Goal: Transaction & Acquisition: Purchase product/service

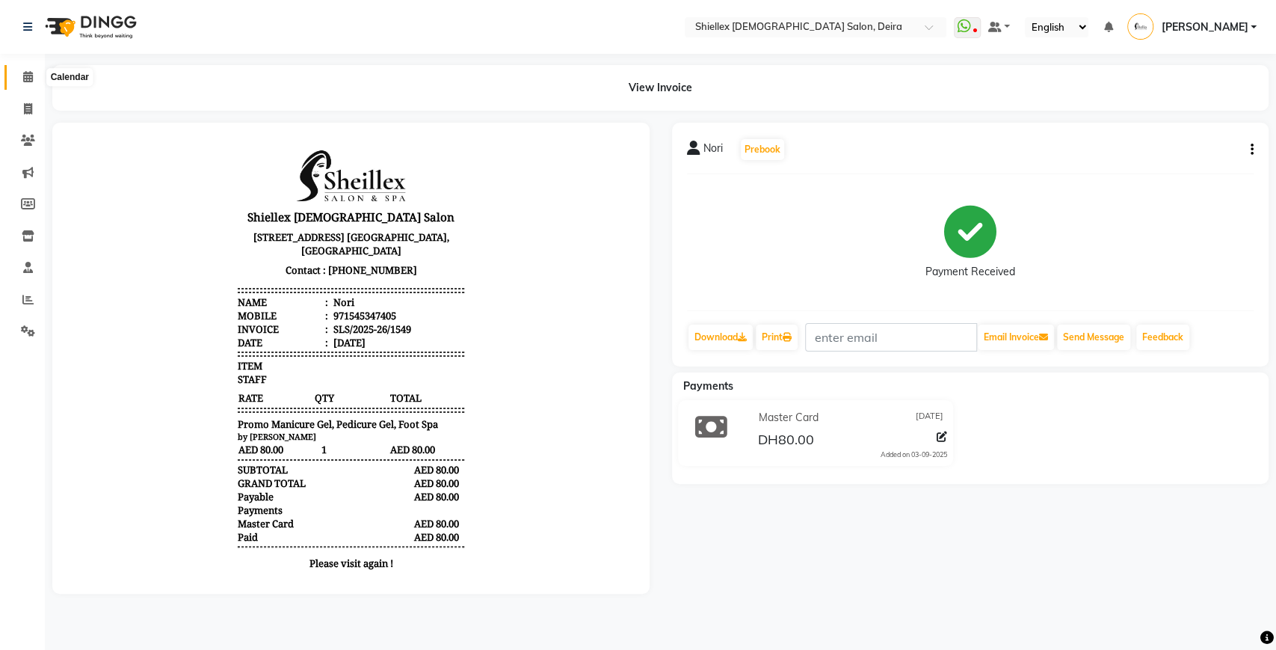
click at [25, 77] on icon at bounding box center [28, 76] width 10 height 11
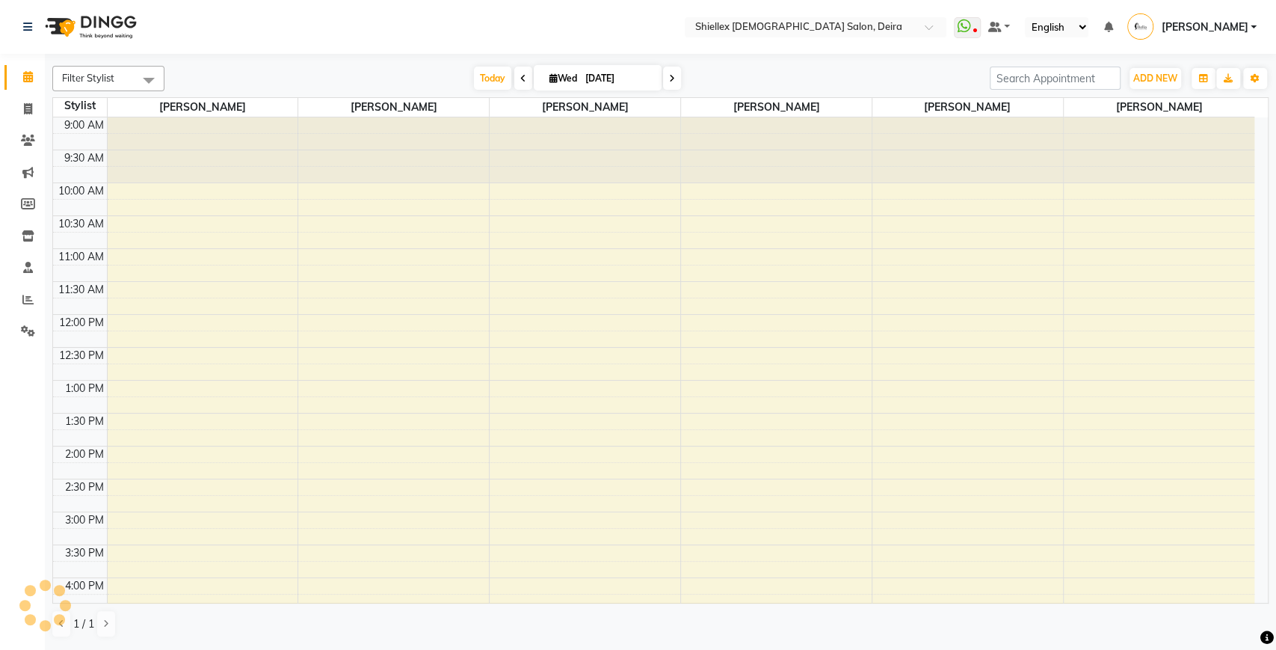
scroll to position [466, 0]
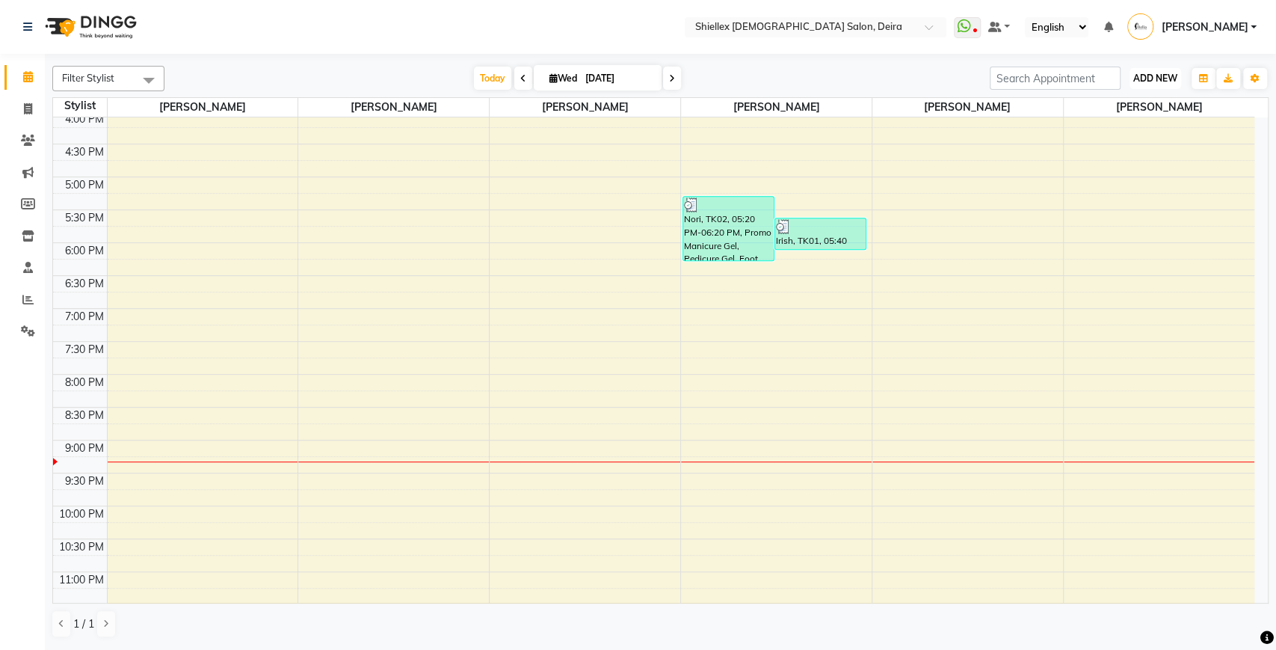
click at [1150, 70] on button "ADD NEW Toggle Dropdown" at bounding box center [1155, 78] width 52 height 21
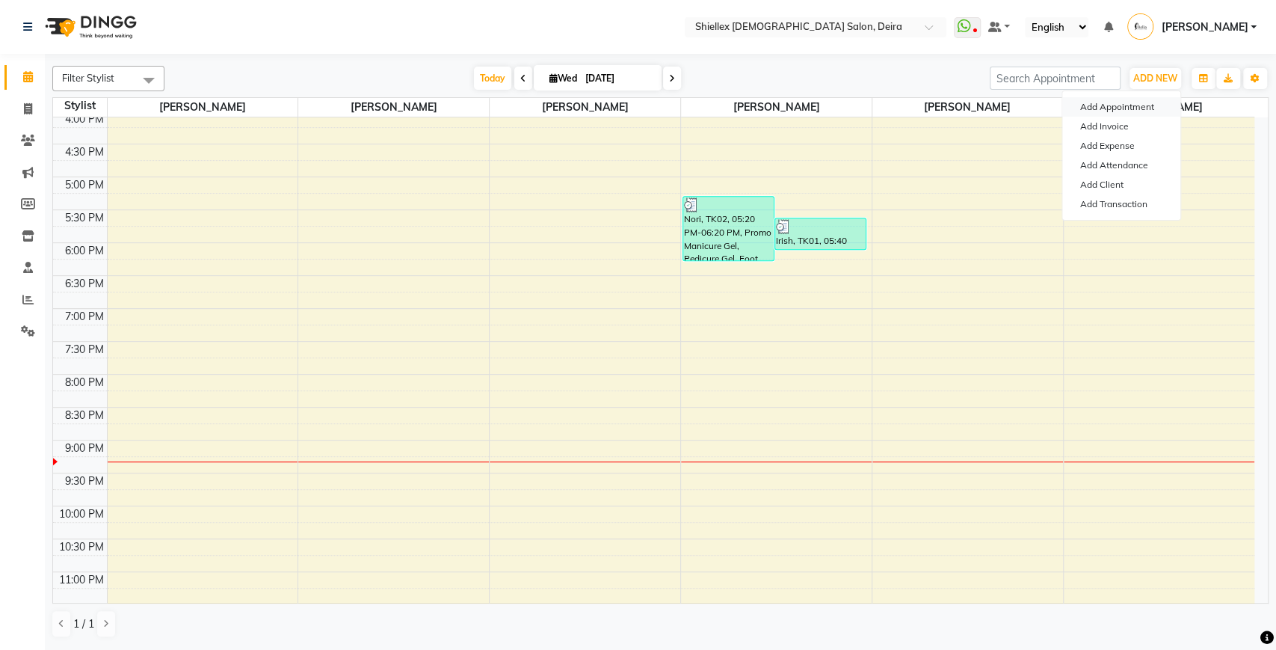
click at [1125, 104] on button "Add Appointment" at bounding box center [1121, 106] width 118 height 19
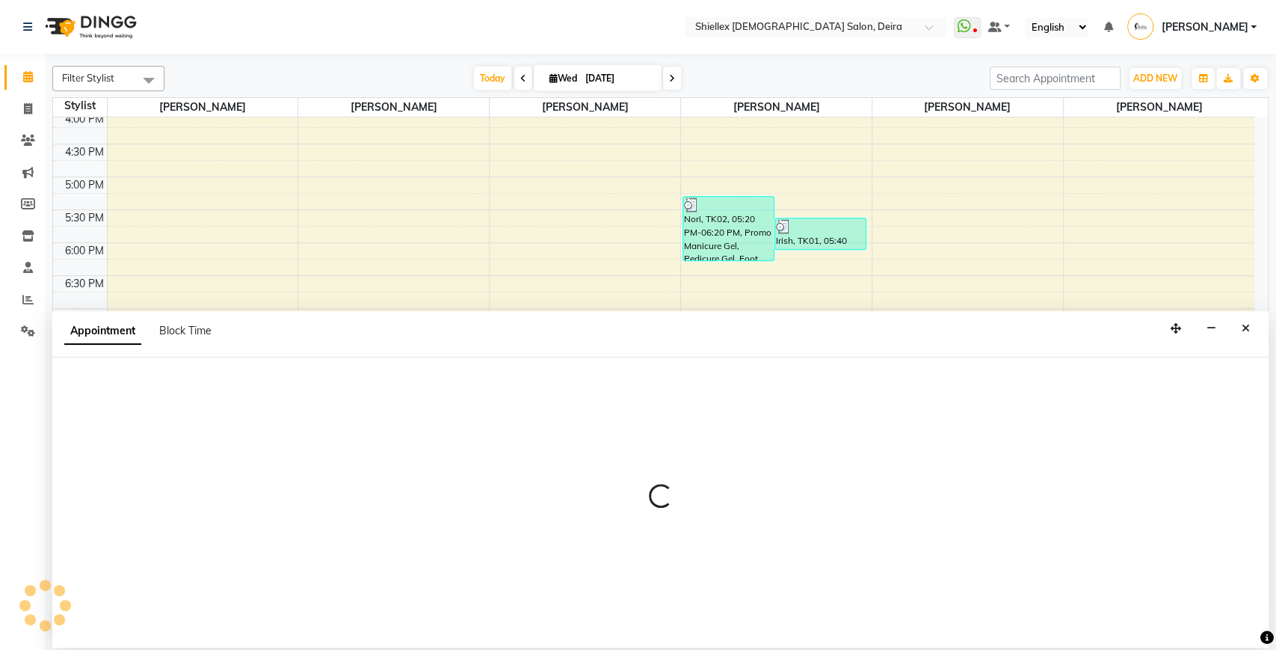
select select "600"
select select "tentative"
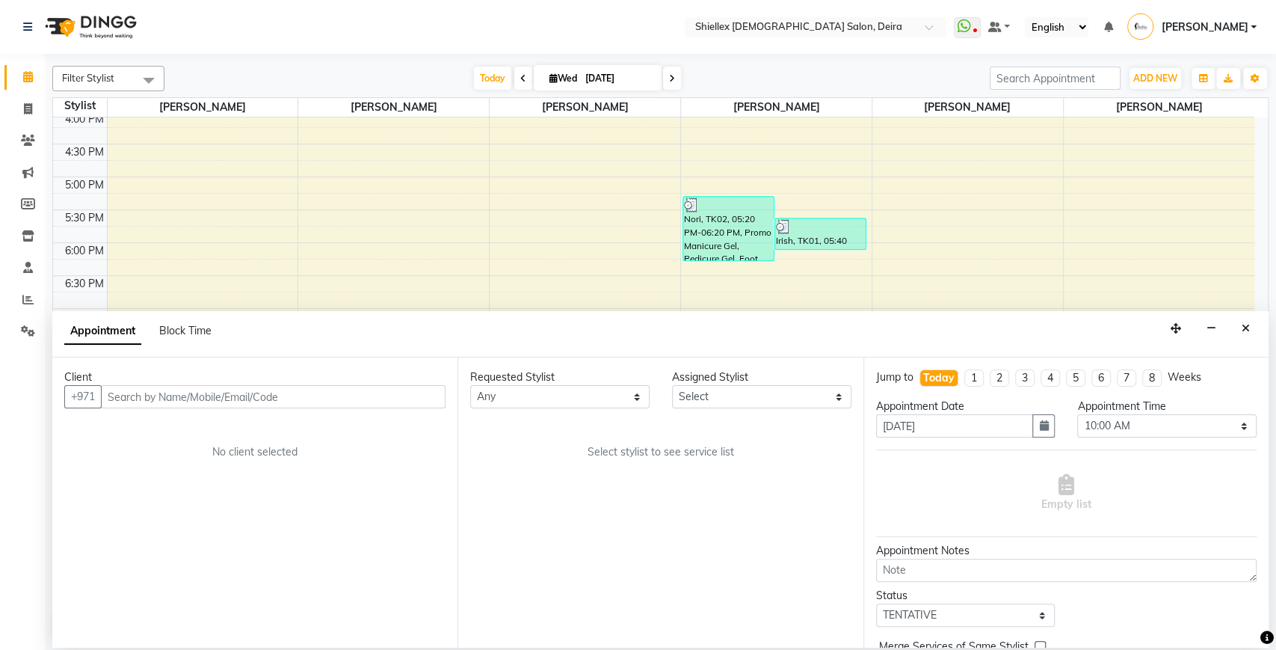
click at [368, 398] on input "text" at bounding box center [273, 396] width 345 height 23
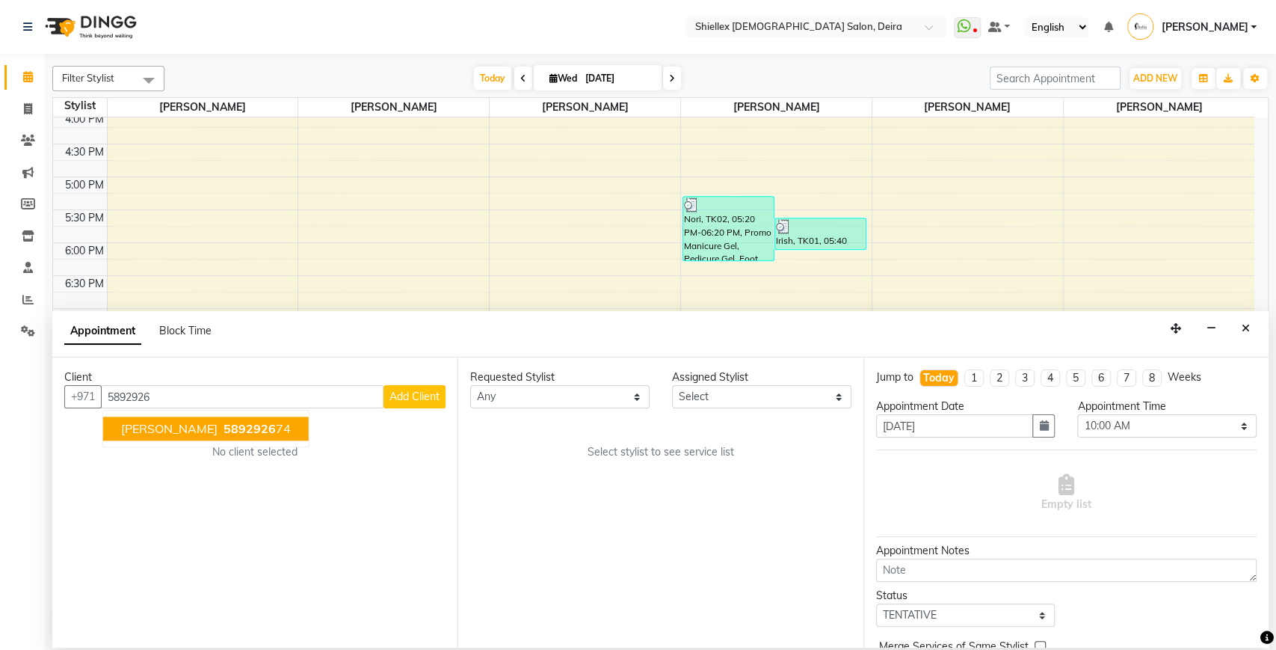
click at [223, 423] on span "5892926" at bounding box center [249, 428] width 52 height 15
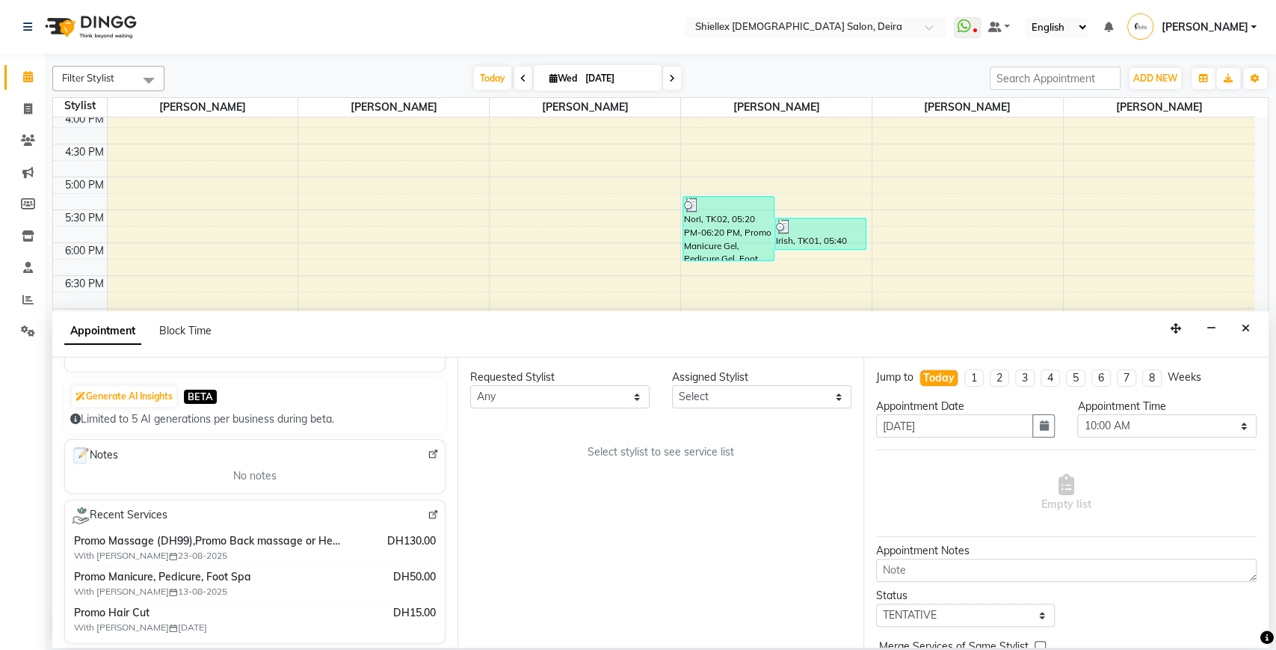
scroll to position [135, 0]
type input "589292674"
click at [789, 402] on select "Select [PERSON_NAME] [PERSON_NAME] [PERSON_NAME] [PERSON_NAME] [PERSON_NAME] [P…" at bounding box center [761, 396] width 179 height 23
select select "35358"
click at [672, 385] on select "Select [PERSON_NAME] [PERSON_NAME] [PERSON_NAME] [PERSON_NAME] [PERSON_NAME] [P…" at bounding box center [761, 396] width 179 height 23
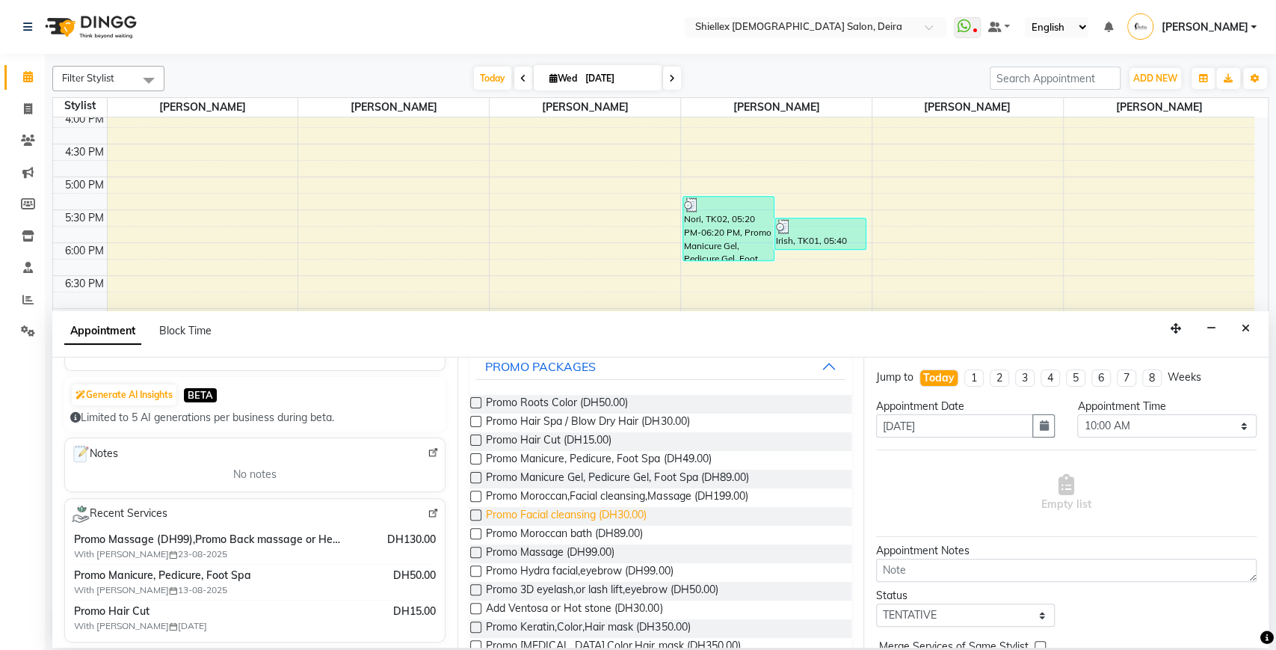
scroll to position [99, 0]
click at [599, 551] on span "Promo Massage (DH99.00)" at bounding box center [550, 553] width 129 height 19
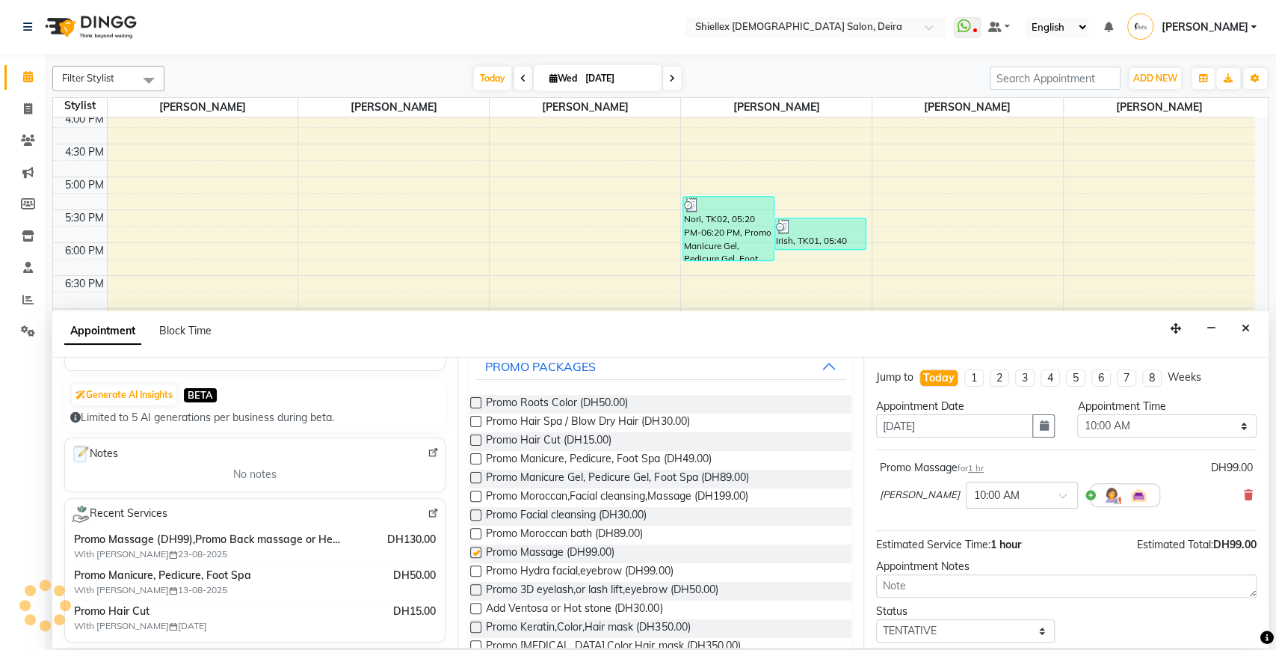
checkbox input "false"
click at [1085, 426] on select "Select 10:00 AM 10:05 AM 10:10 AM 10:15 AM 10:20 AM 10:25 AM 10:30 AM 10:35 AM …" at bounding box center [1166, 425] width 179 height 23
select select "1180"
click at [1077, 414] on select "Select 10:00 AM 10:05 AM 10:10 AM 10:15 AM 10:20 AM 10:25 AM 10:30 AM 10:35 AM …" at bounding box center [1166, 425] width 179 height 23
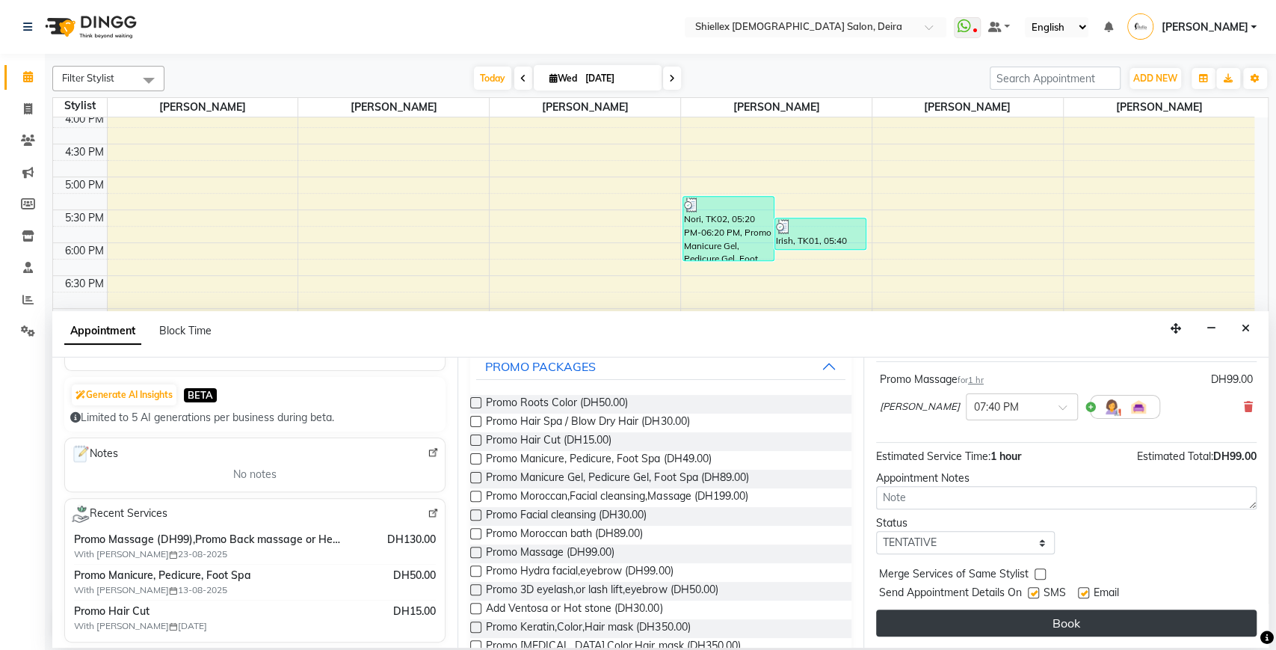
click at [1058, 619] on button "Book" at bounding box center [1066, 622] width 380 height 27
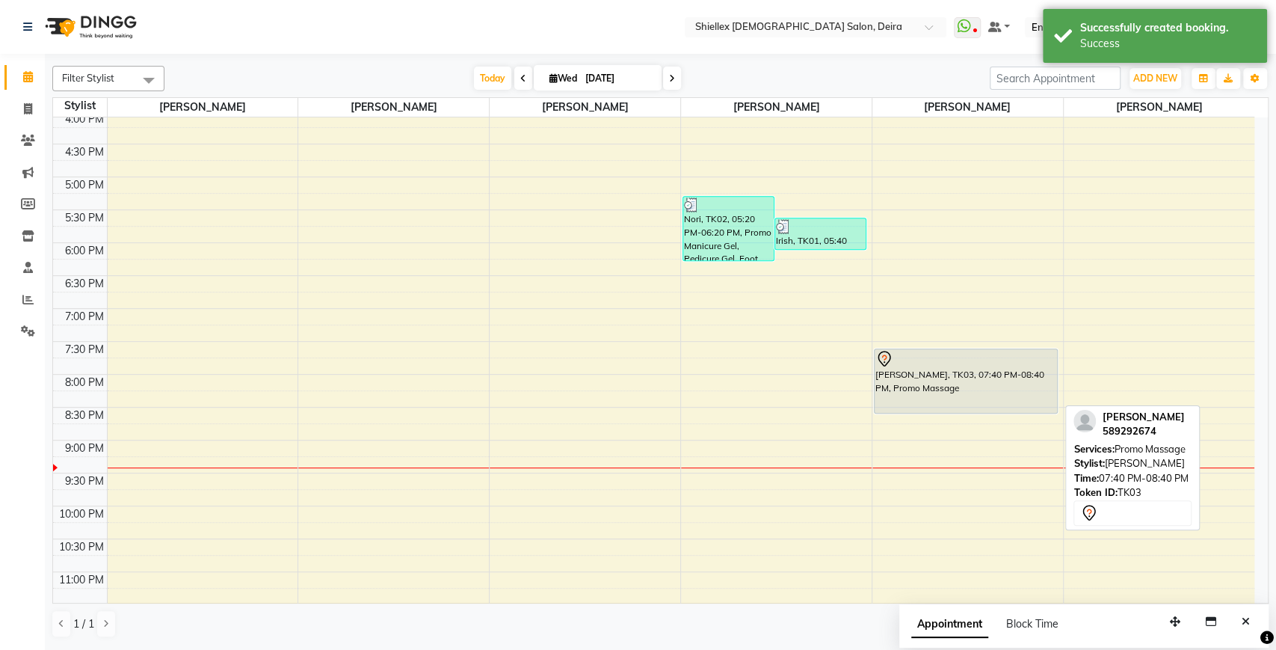
click at [937, 395] on div "[PERSON_NAME], TK03, 07:40 PM-08:40 PM, Promo Massage" at bounding box center [966, 381] width 182 height 64
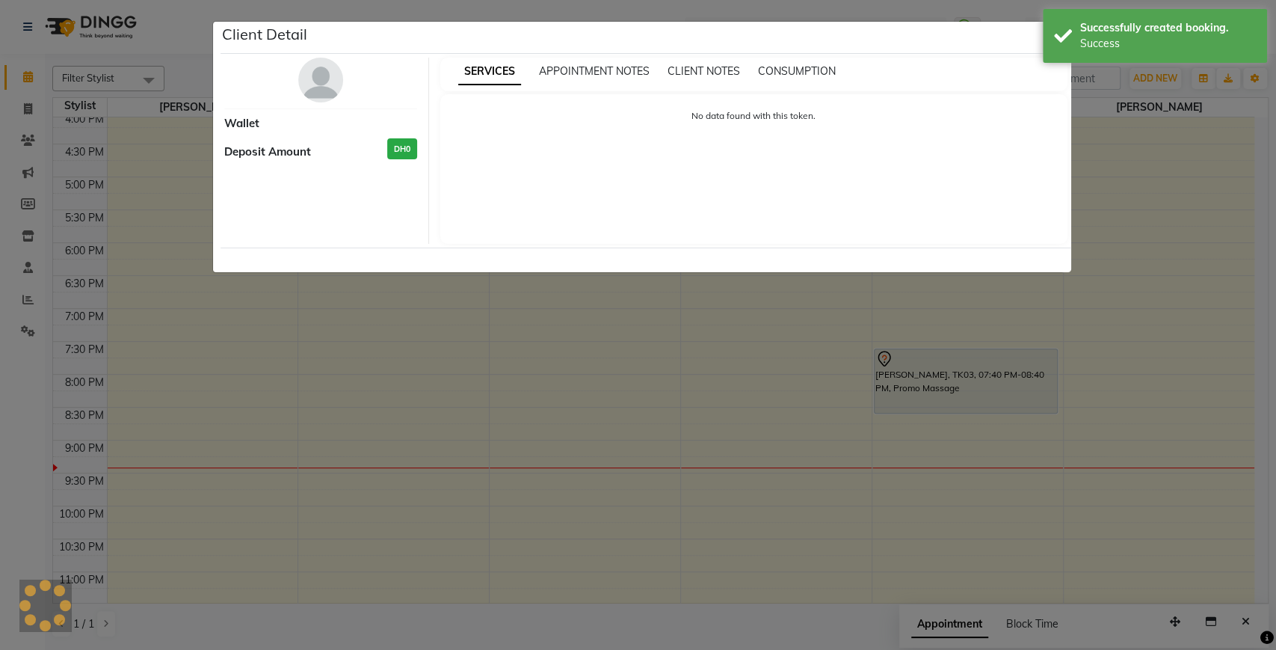
select select "7"
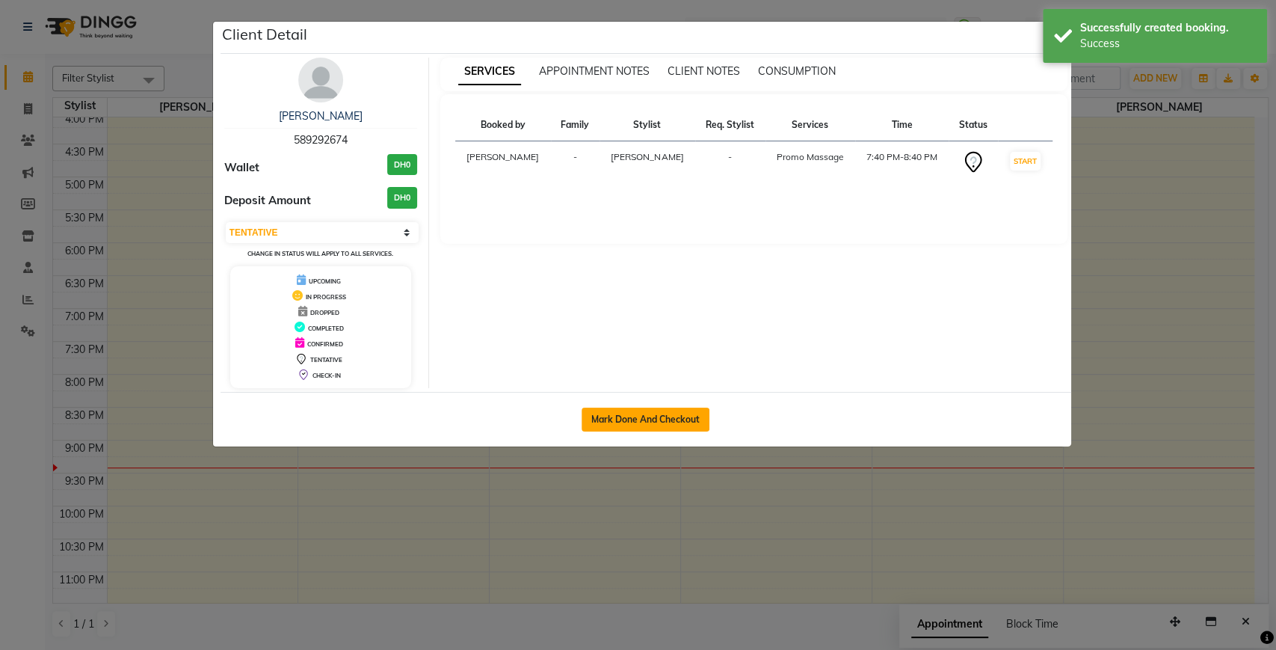
click at [641, 419] on button "Mark Done And Checkout" at bounding box center [646, 419] width 128 height 24
select select "service"
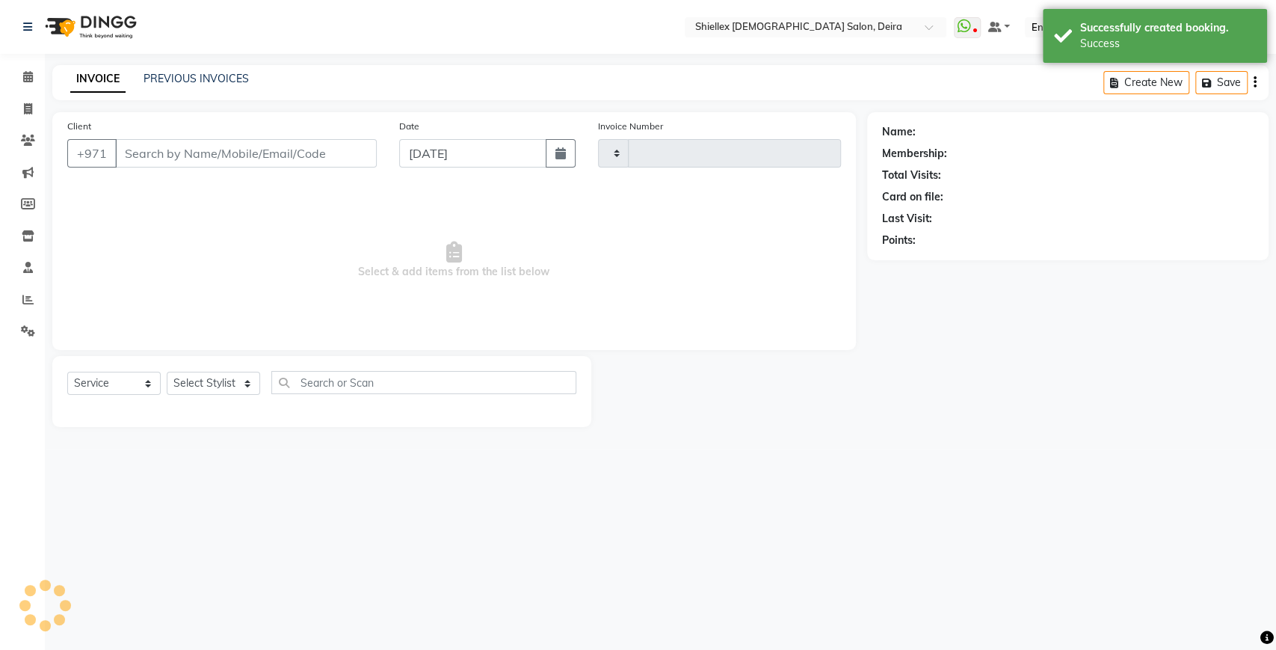
type input "1550"
select select "4904"
type input "589292674"
select select "35358"
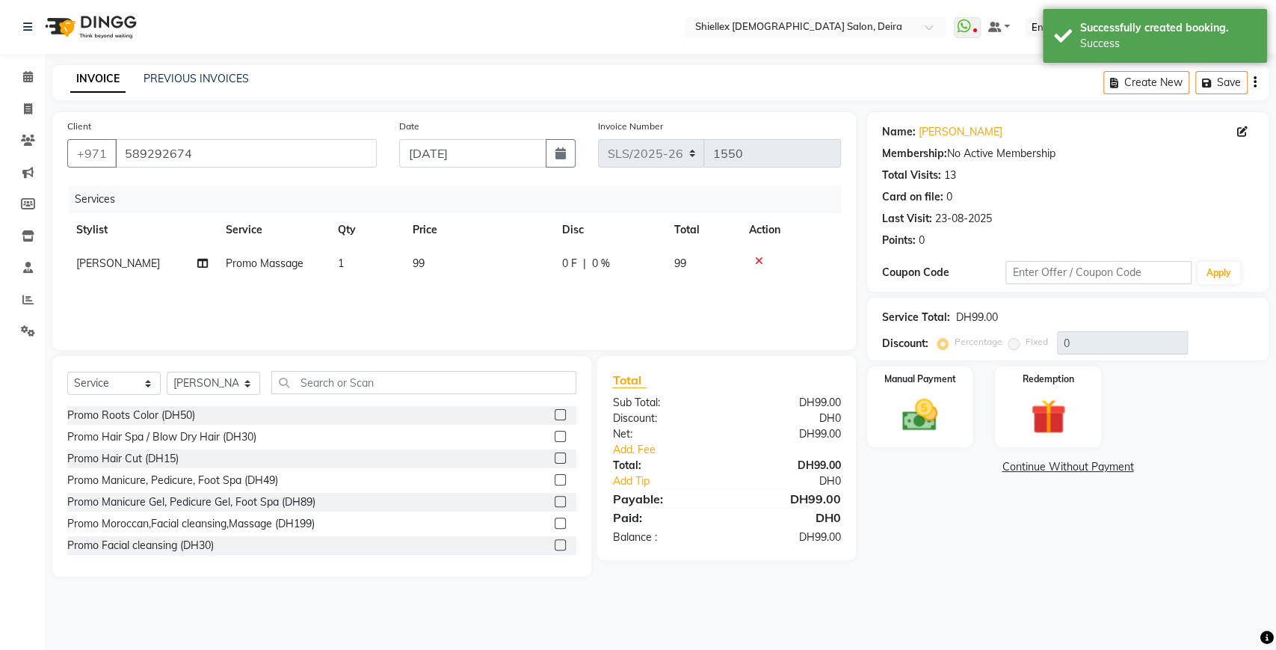
click at [478, 271] on td "99" at bounding box center [478, 264] width 149 height 34
select select "35358"
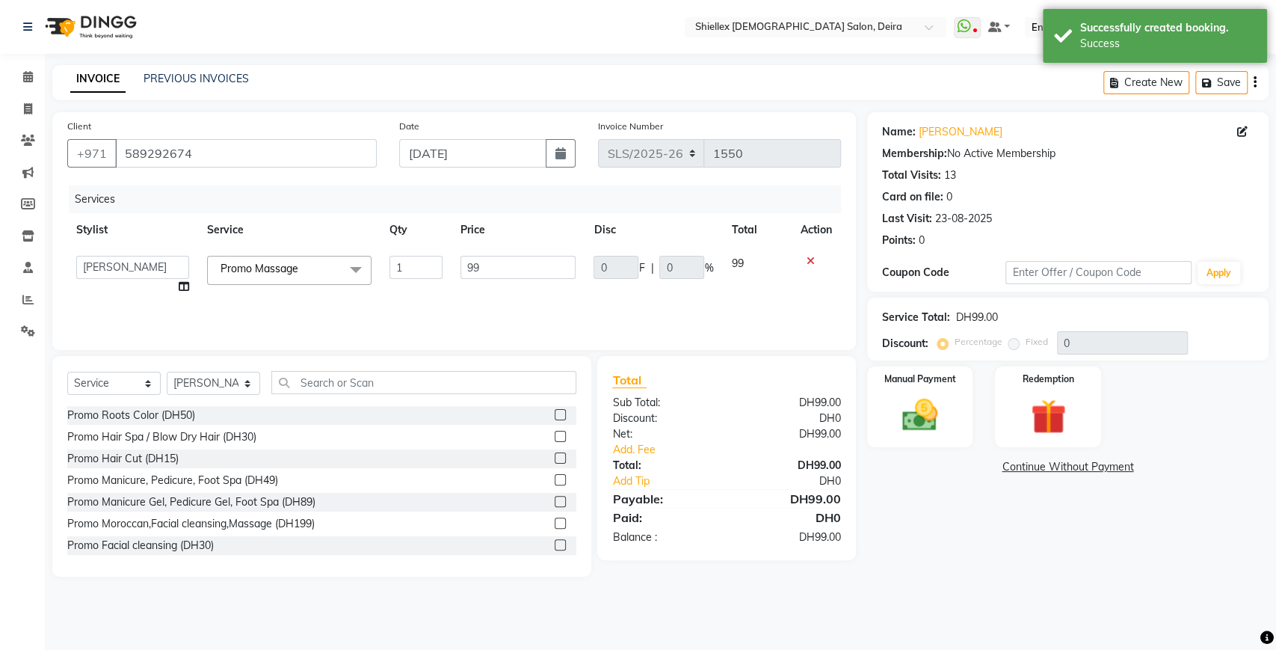
type input "9"
type input "85"
click at [507, 296] on div "Services Stylist Service Qty Price Disc Total Action Aarti GCKC [PERSON_NAME] […" at bounding box center [454, 259] width 774 height 149
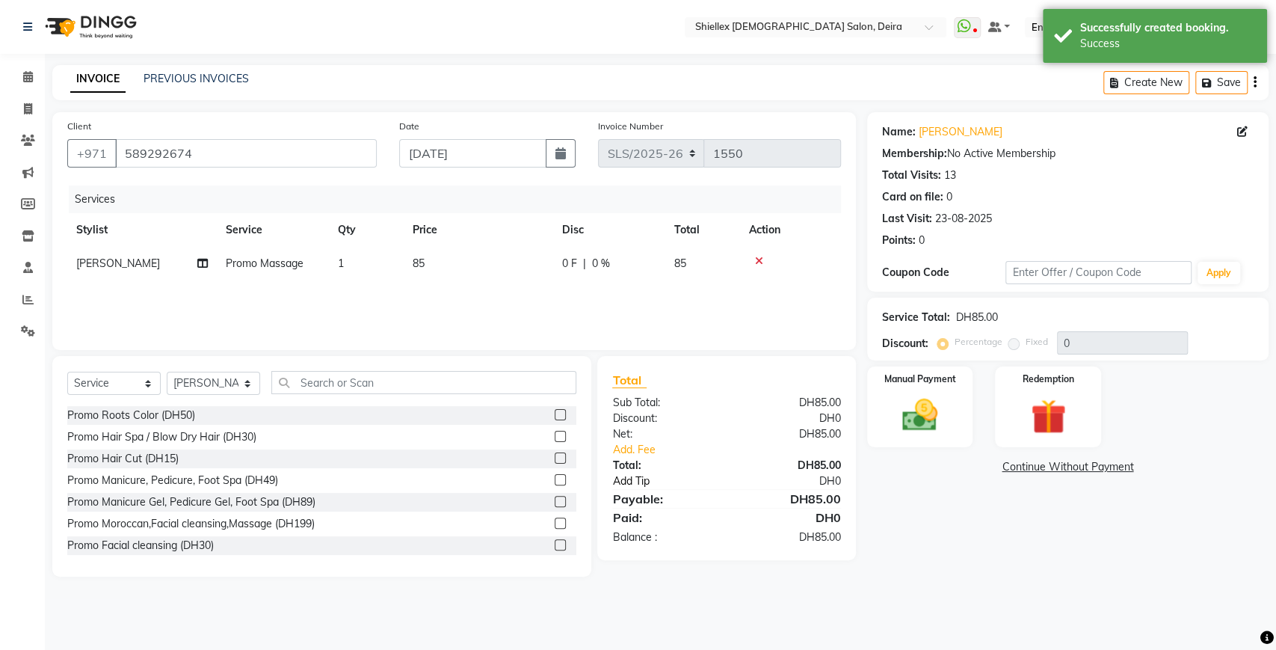
click at [644, 478] on link "Add Tip" at bounding box center [674, 481] width 147 height 16
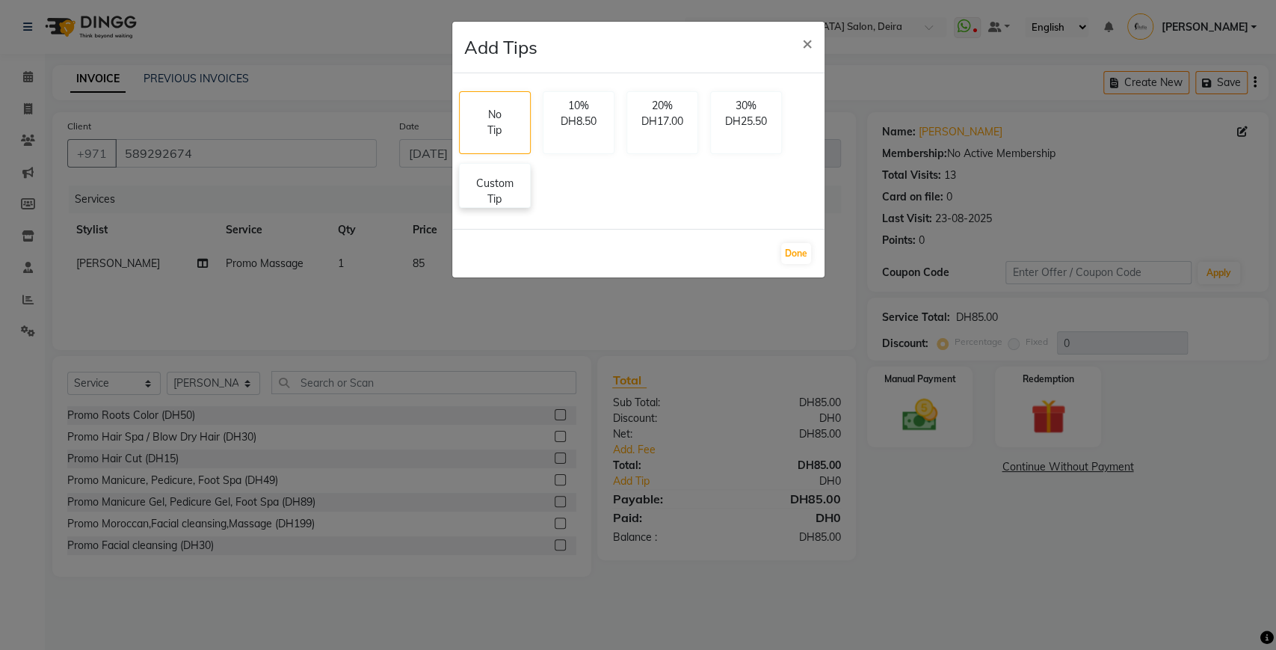
click at [490, 192] on p "Custom Tip" at bounding box center [495, 191] width 52 height 31
select select "35358"
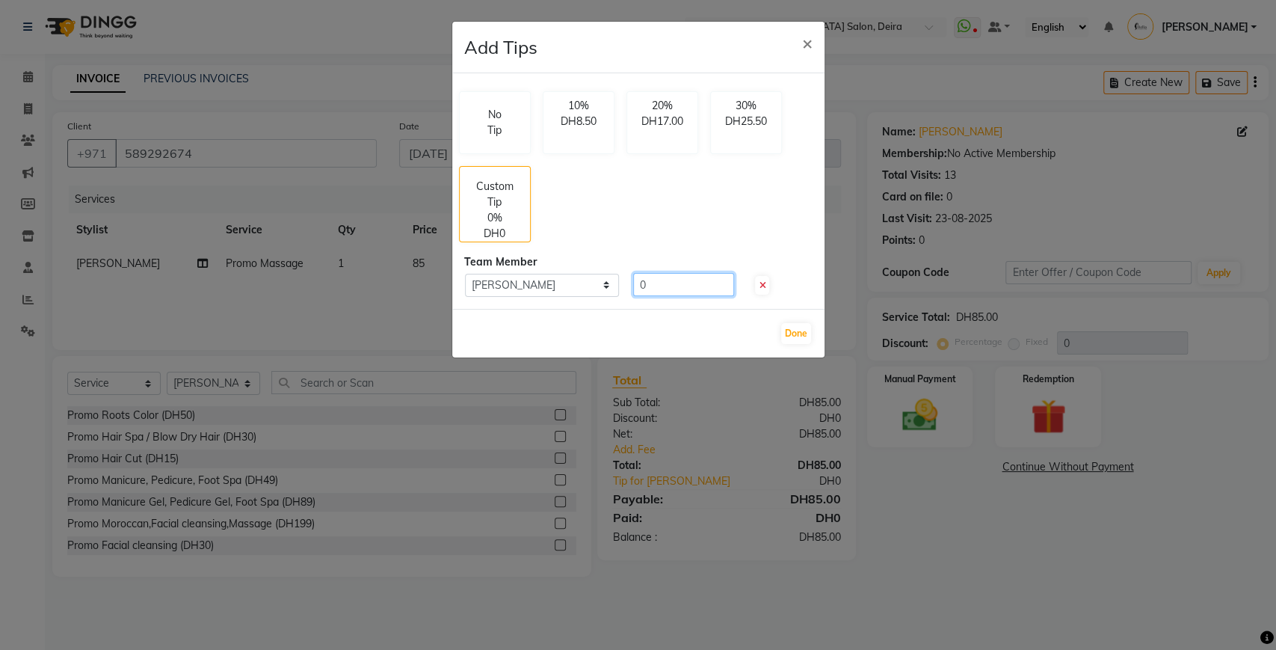
click at [688, 278] on input "0" at bounding box center [683, 284] width 101 height 23
type input "15"
click at [801, 332] on button "Done" at bounding box center [796, 333] width 30 height 21
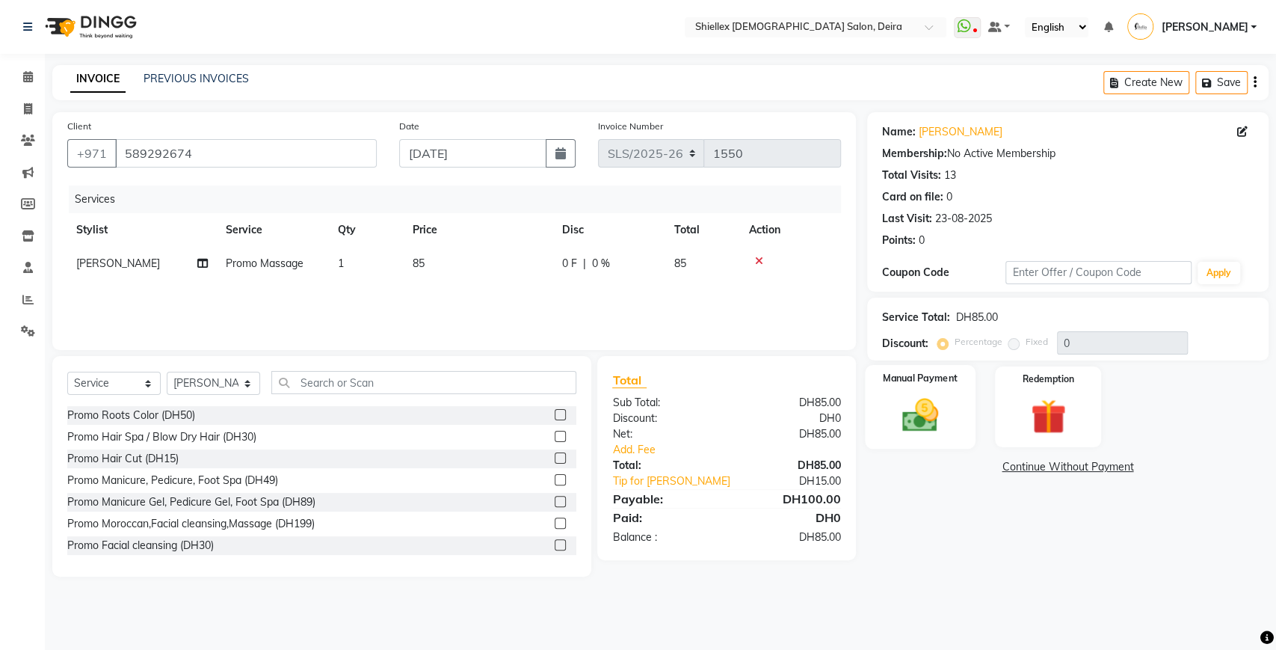
click at [953, 410] on div "Manual Payment" at bounding box center [920, 407] width 111 height 84
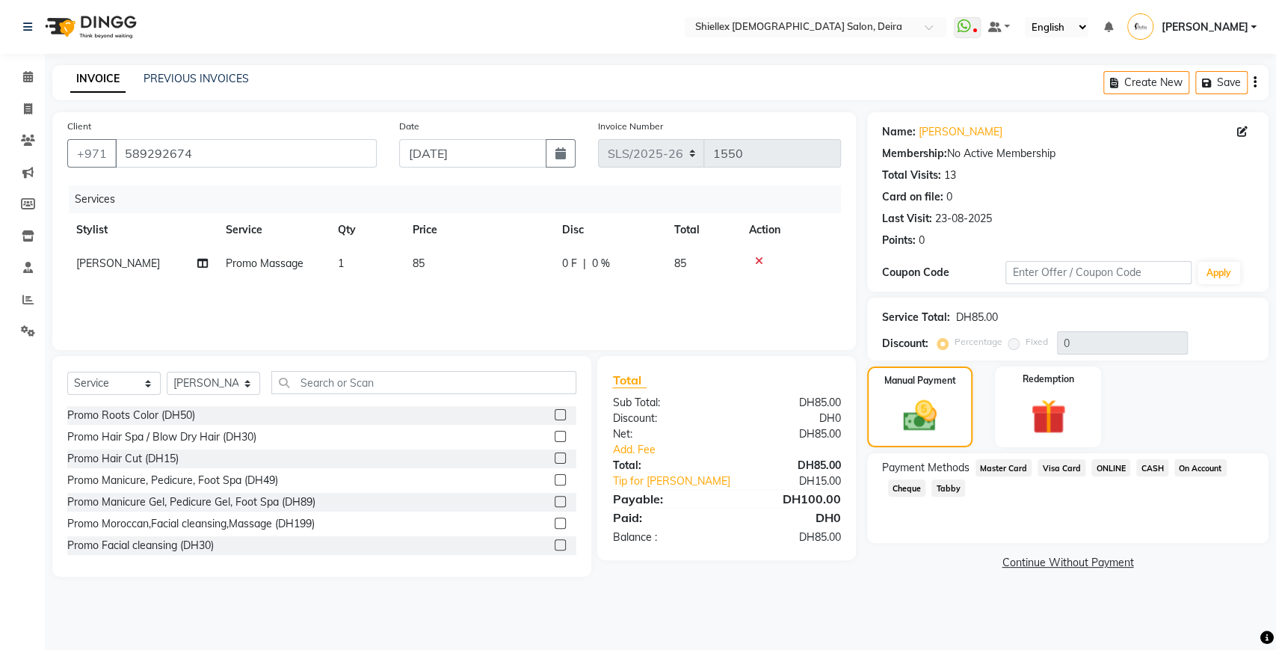
click at [1005, 469] on span "Master Card" at bounding box center [1003, 467] width 57 height 17
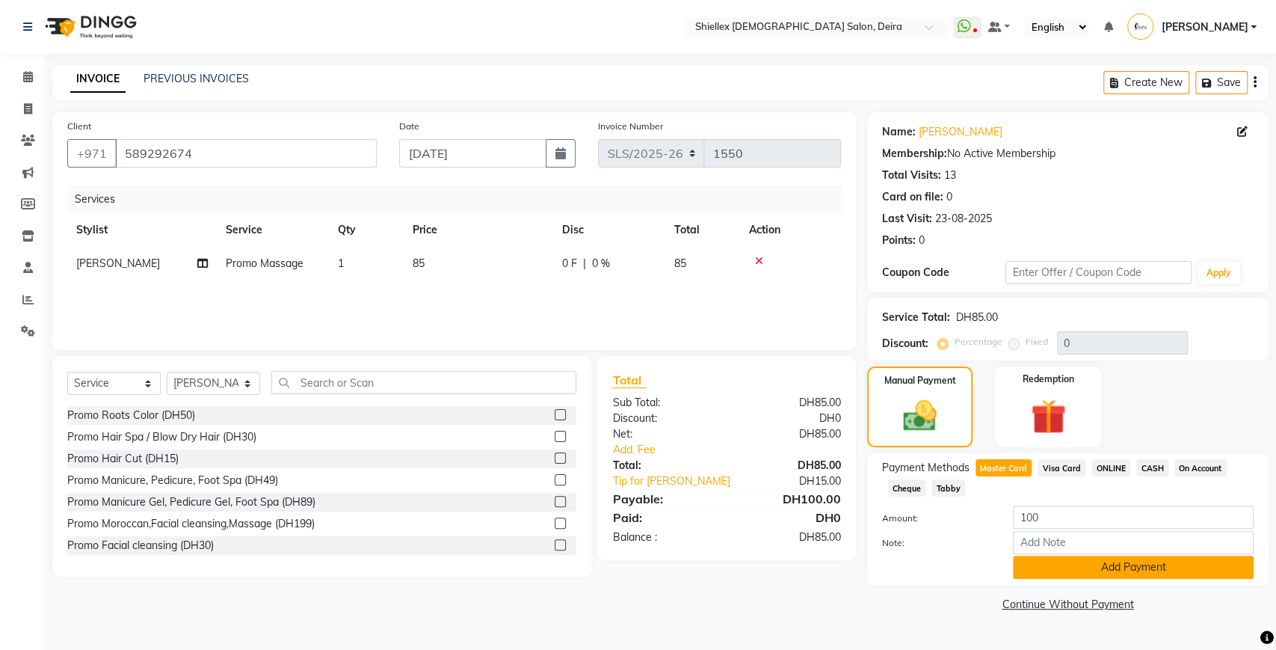
click at [1040, 566] on button "Add Payment" at bounding box center [1133, 566] width 241 height 23
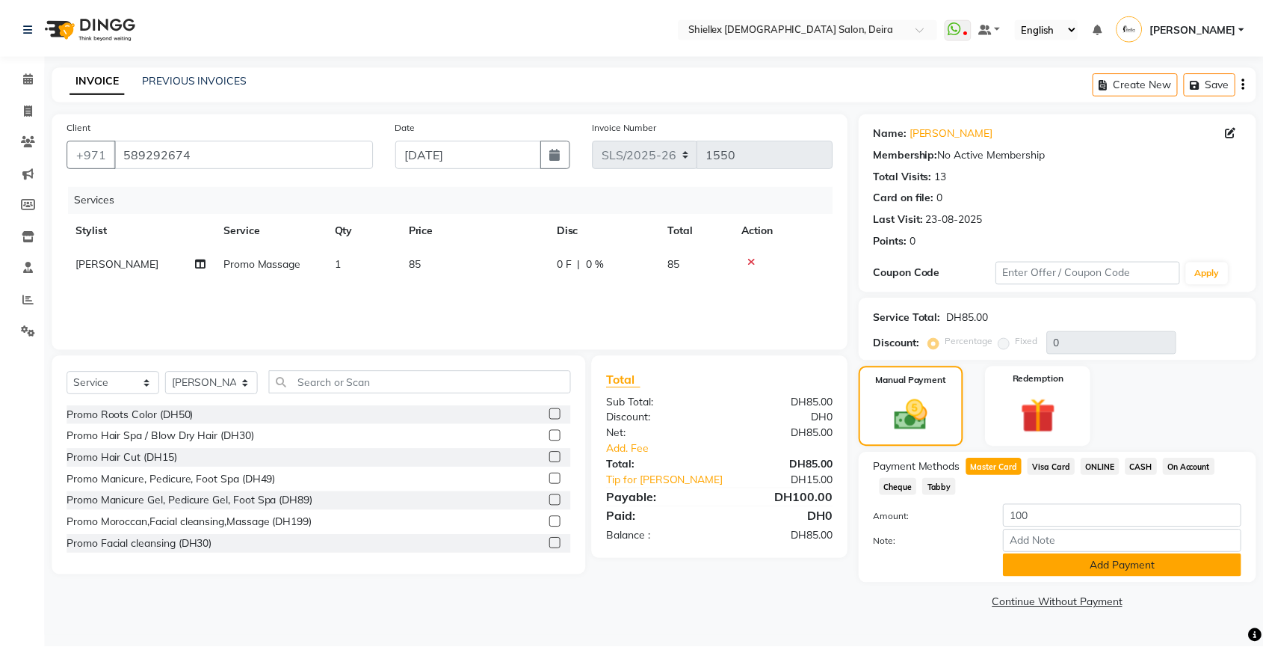
scroll to position [30, 0]
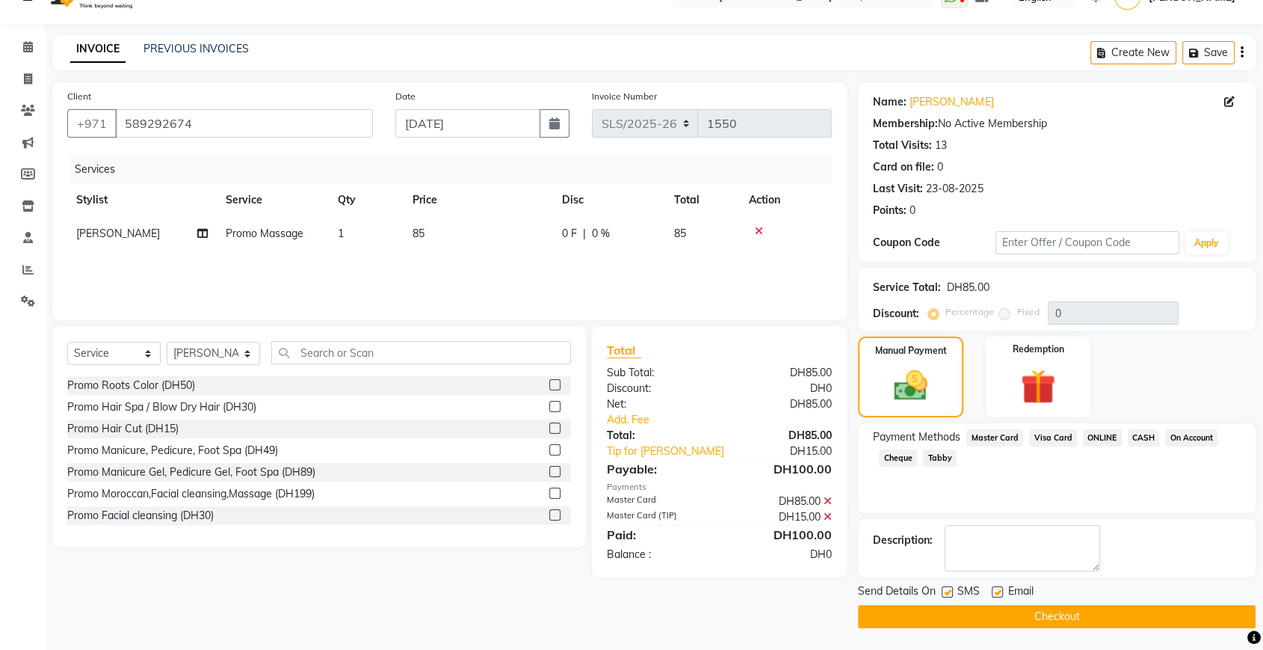
click at [1005, 614] on button "Checkout" at bounding box center [1057, 616] width 398 height 23
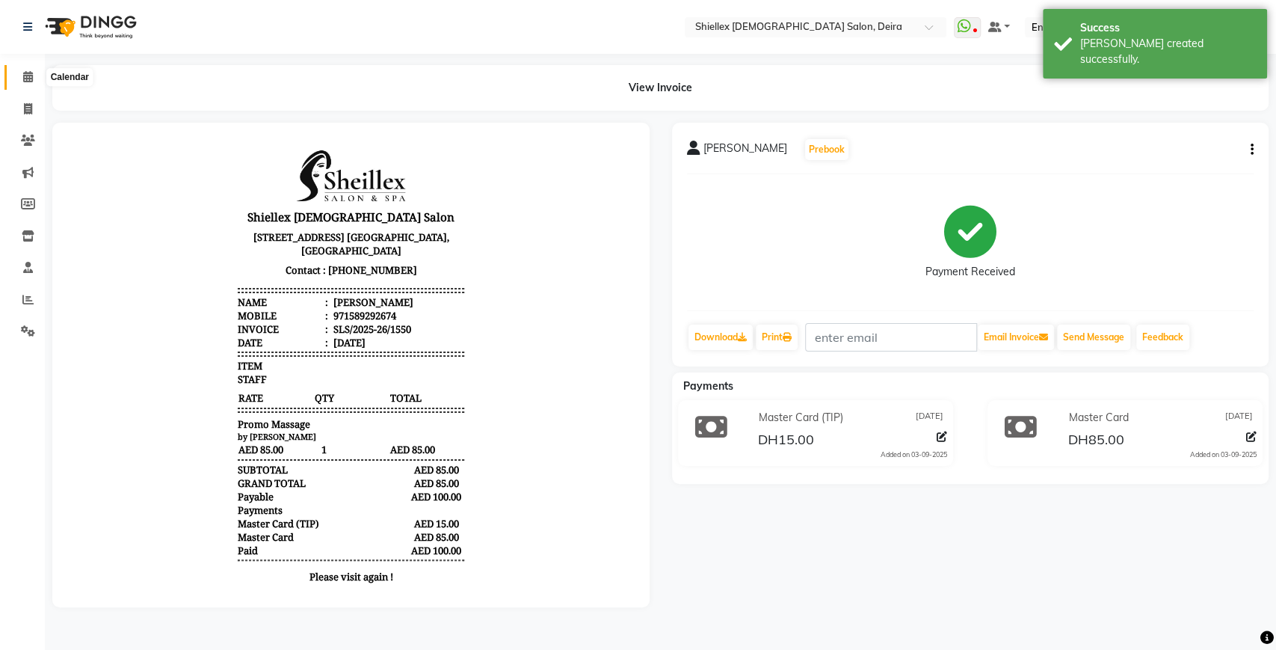
click at [23, 75] on icon at bounding box center [28, 76] width 10 height 11
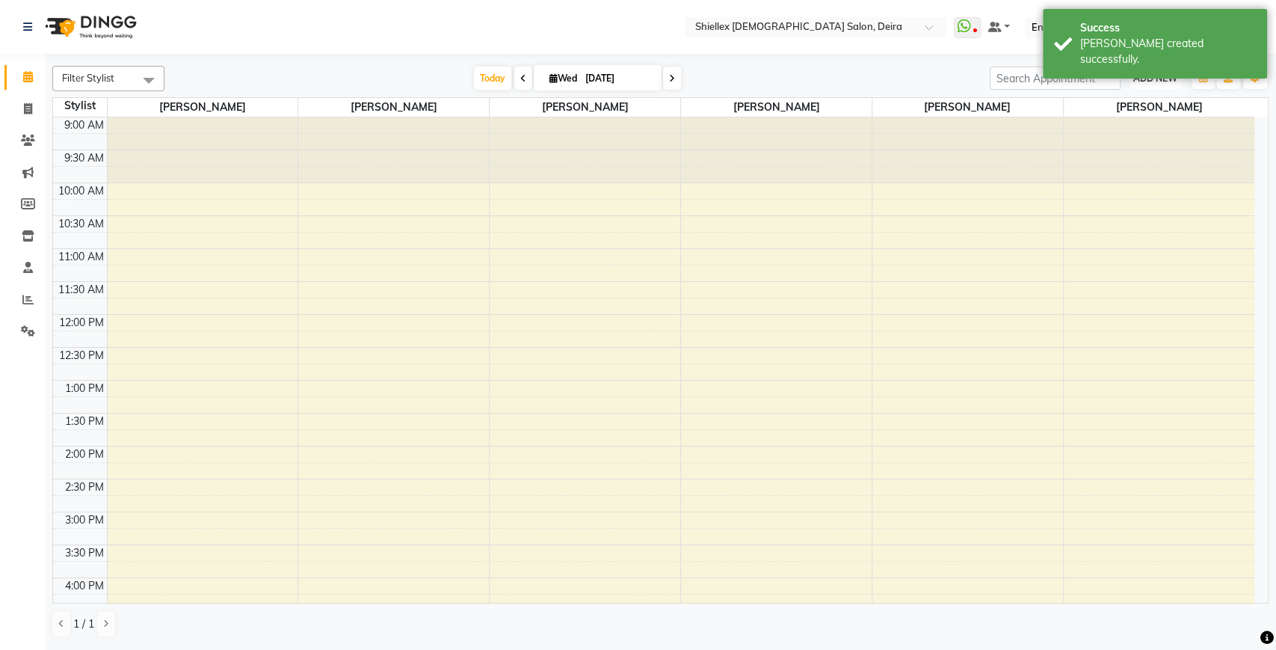
click at [1165, 73] on span "ADD NEW" at bounding box center [1155, 78] width 44 height 11
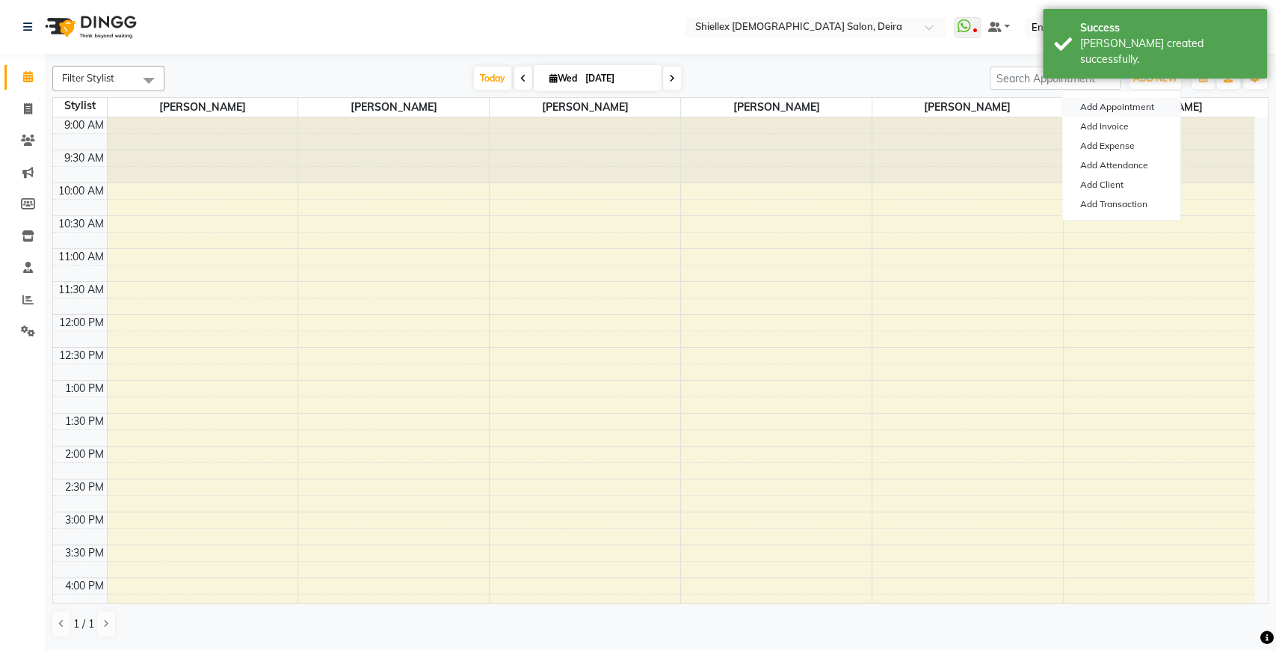
click at [1138, 104] on button "Add Appointment" at bounding box center [1121, 106] width 118 height 19
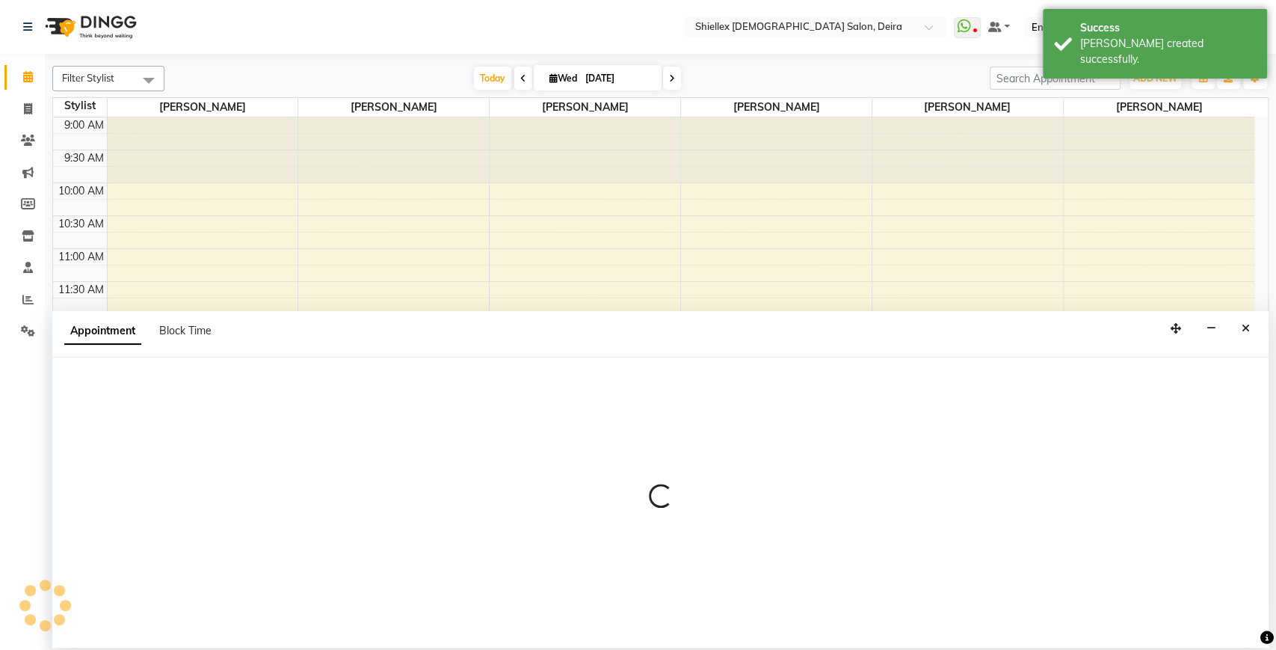
select select "600"
select select "tentative"
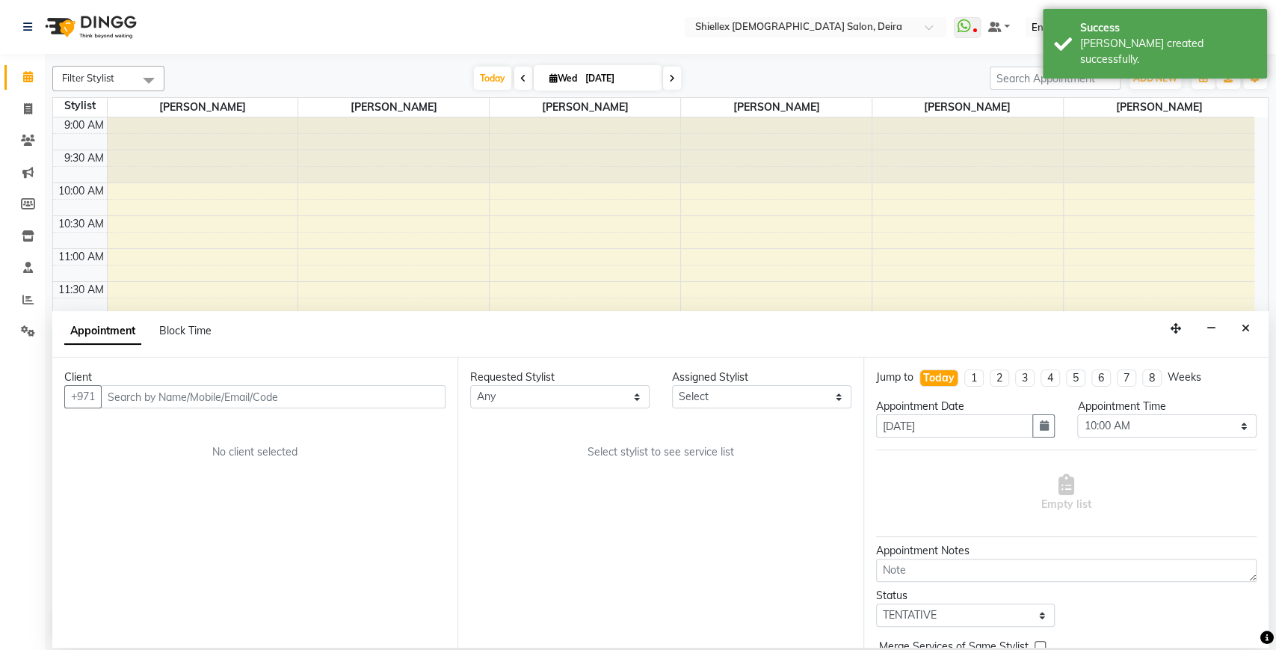
click at [309, 400] on input "text" at bounding box center [273, 396] width 345 height 23
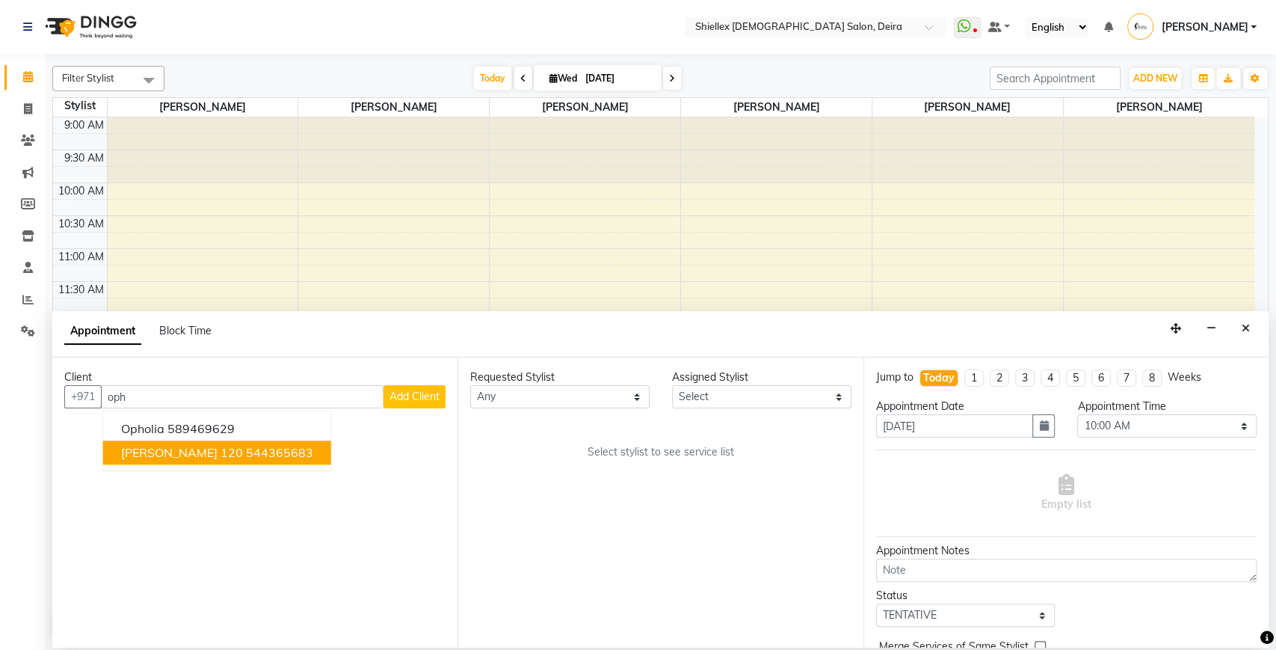
click at [167, 458] on span "[PERSON_NAME] 120" at bounding box center [182, 452] width 122 height 15
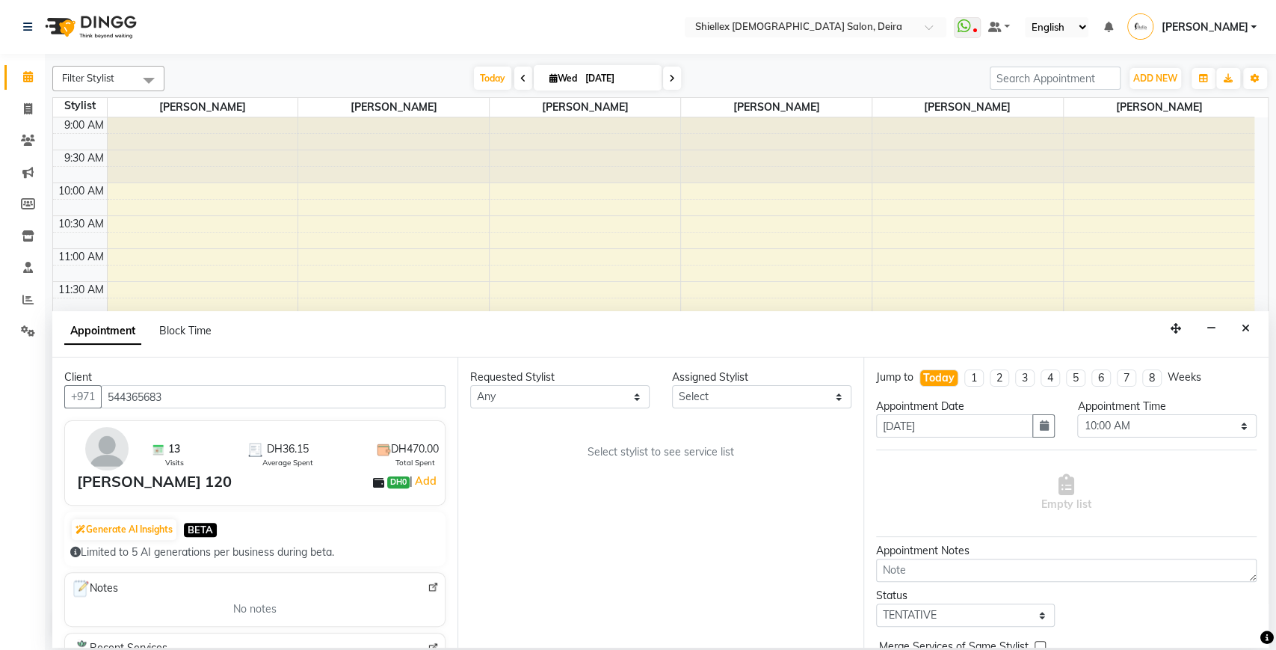
type input "544365683"
drag, startPoint x: 752, startPoint y: 401, endPoint x: 741, endPoint y: 438, distance: 38.3
click at [741, 438] on div "Requested Stylist Any [PERSON_NAME] [PERSON_NAME] [PERSON_NAME] [PERSON_NAME] […" at bounding box center [659, 502] width 405 height 290
select select "29898"
click at [672, 385] on select "Select [PERSON_NAME] [PERSON_NAME] [PERSON_NAME] [PERSON_NAME] [PERSON_NAME] [P…" at bounding box center [761, 396] width 179 height 23
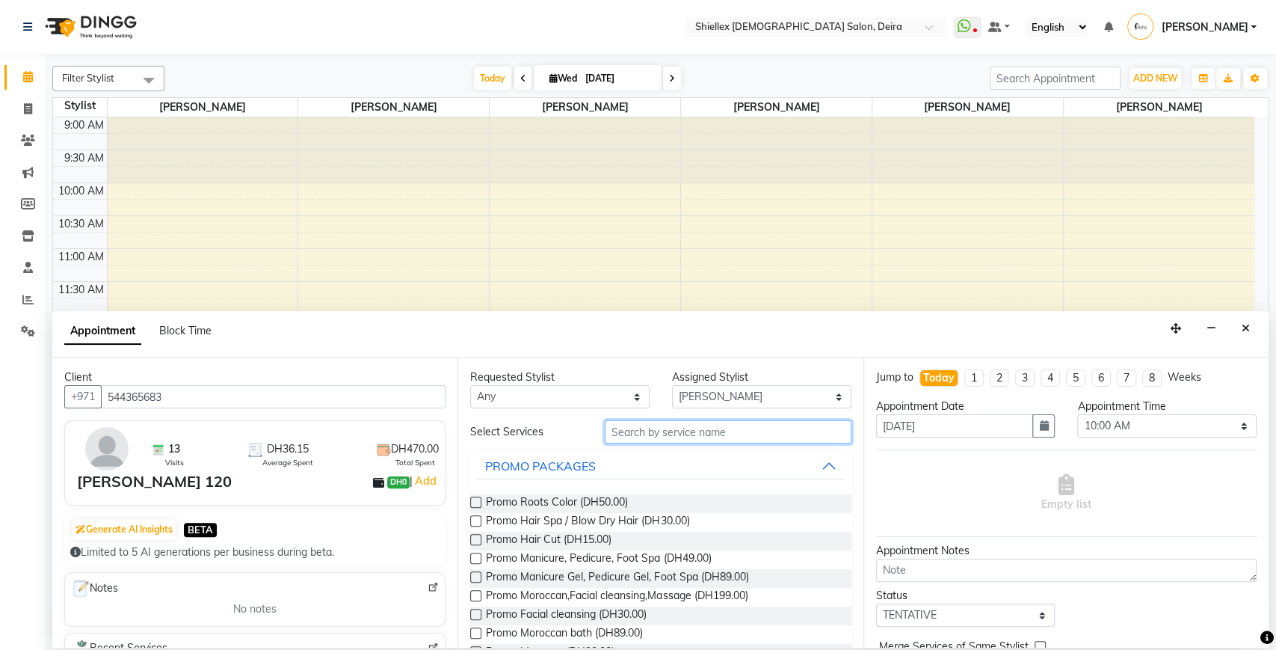
click at [741, 438] on input "text" at bounding box center [728, 431] width 247 height 23
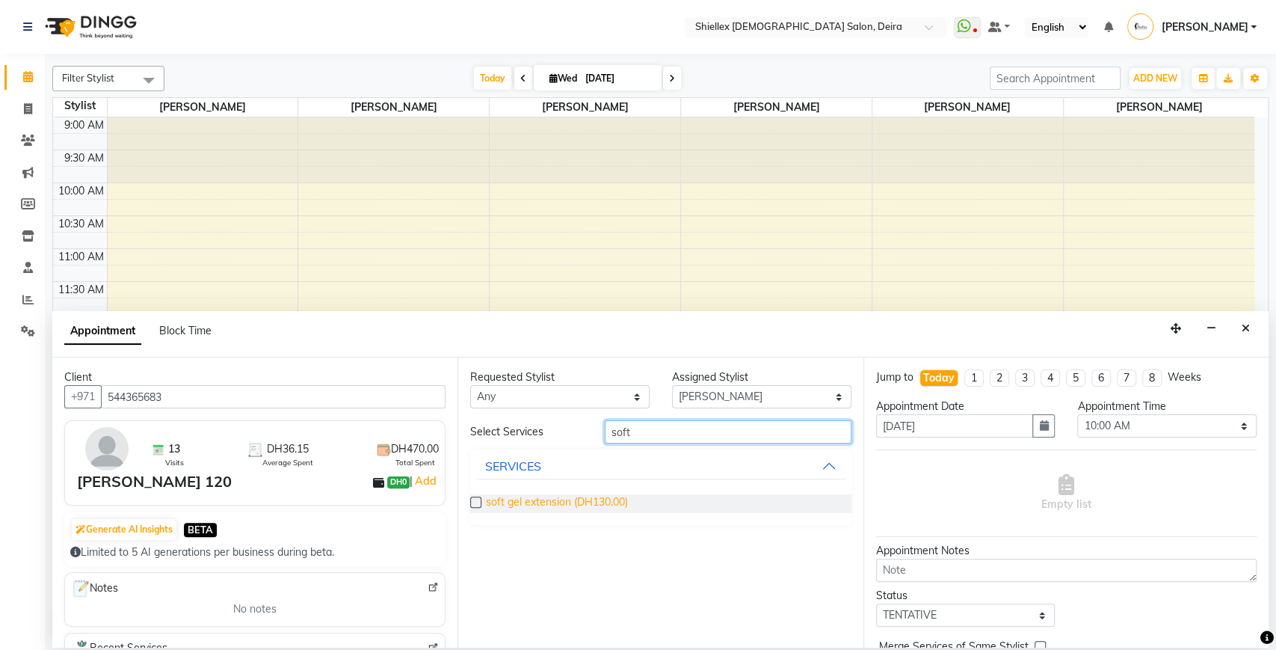
type input "soft"
click at [547, 508] on span "soft gel extension (DH130.00)" at bounding box center [557, 503] width 142 height 19
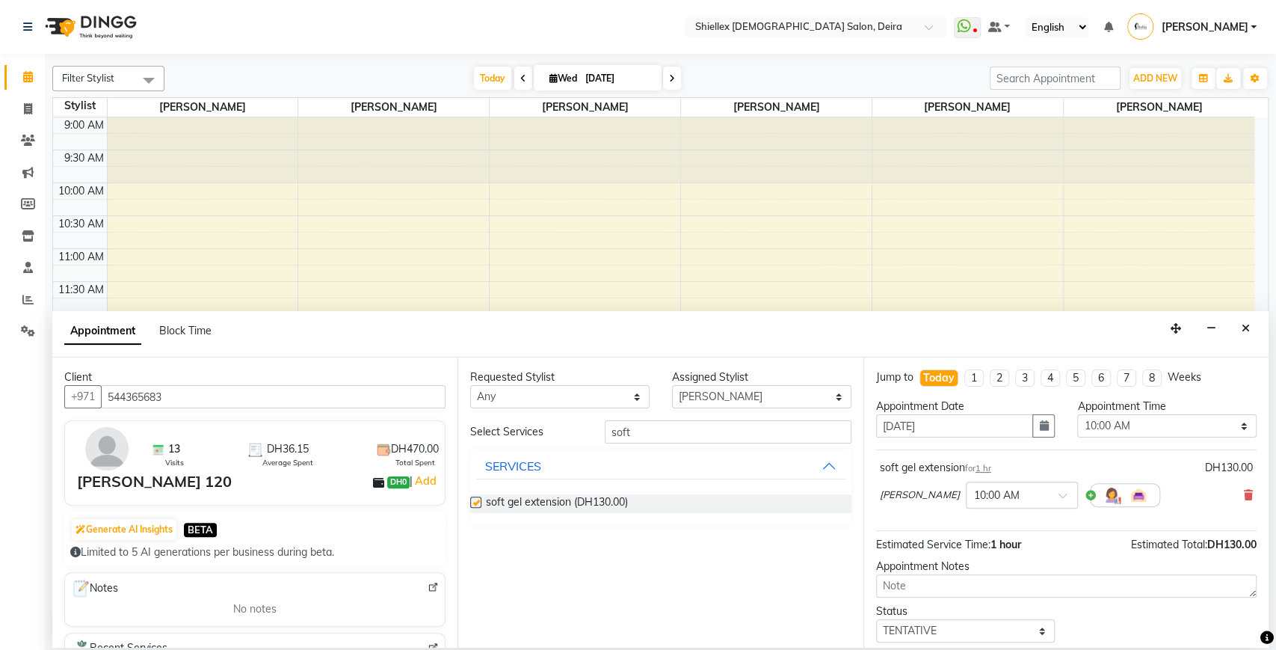
checkbox input "false"
click at [678, 432] on input "soft" at bounding box center [728, 431] width 247 height 23
type input "3x3"
click at [540, 500] on span "Eyelash Extension 3x3 (DH50.00)" at bounding box center [564, 503] width 157 height 19
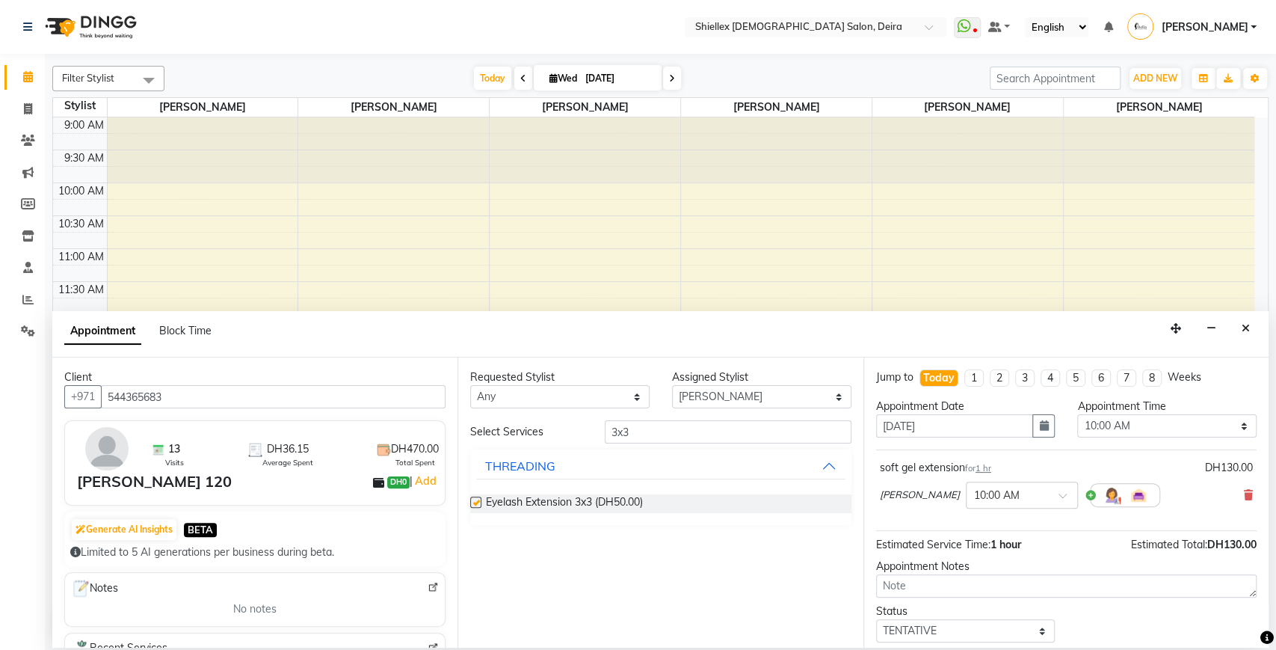
checkbox input "false"
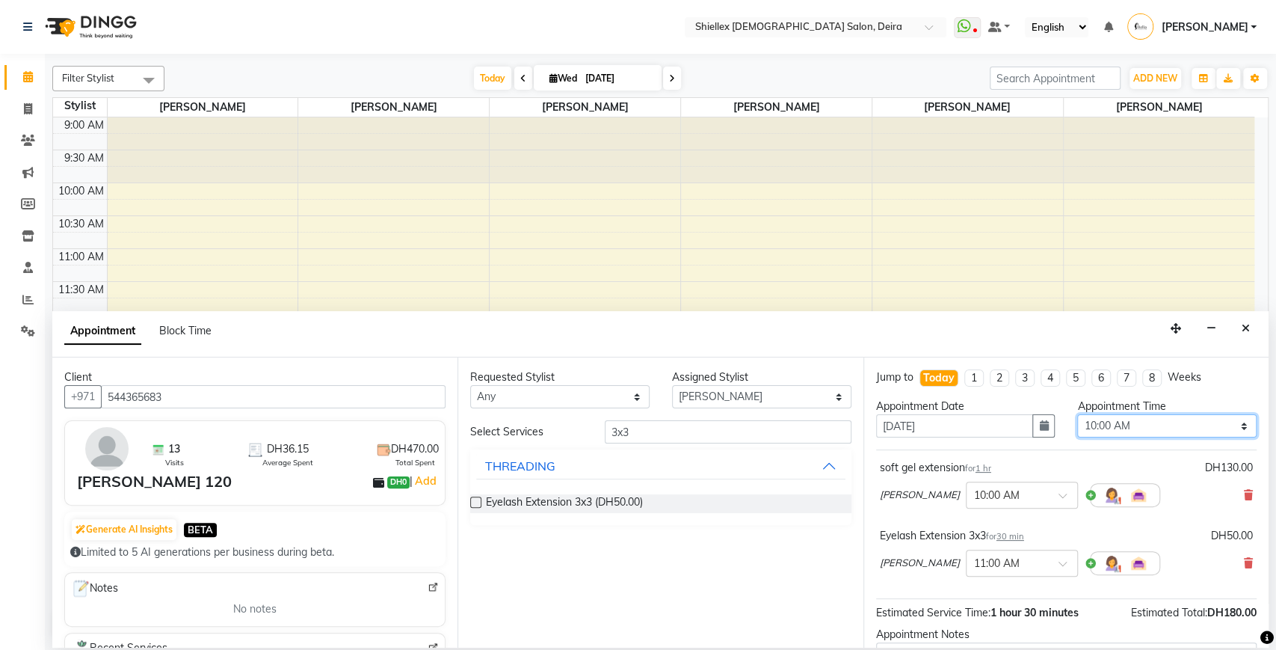
click at [1135, 428] on select "Select 10:00 AM 10:05 AM 10:10 AM 10:15 AM 10:20 AM 10:25 AM 10:30 AM 10:35 AM …" at bounding box center [1166, 425] width 179 height 23
select select "1185"
click at [1077, 414] on select "Select 10:00 AM 10:05 AM 10:10 AM 10:15 AM 10:20 AM 10:25 AM 10:30 AM 10:35 AM …" at bounding box center [1166, 425] width 179 height 23
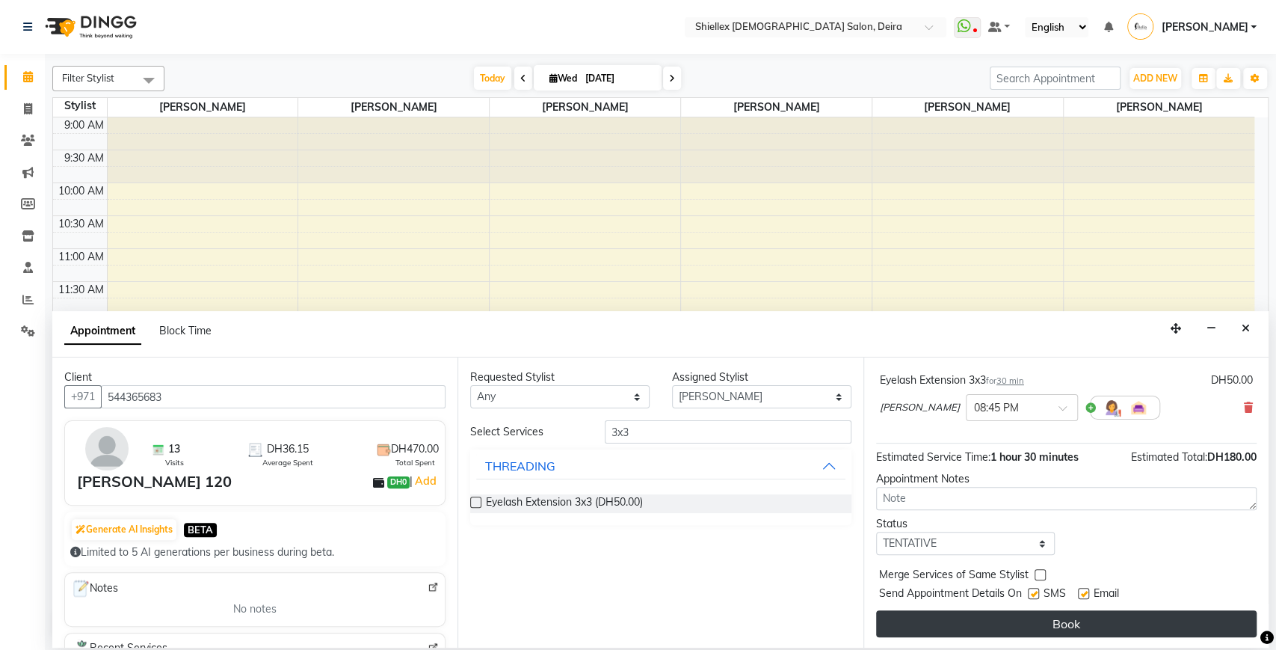
click at [1029, 631] on button "Book" at bounding box center [1066, 623] width 380 height 27
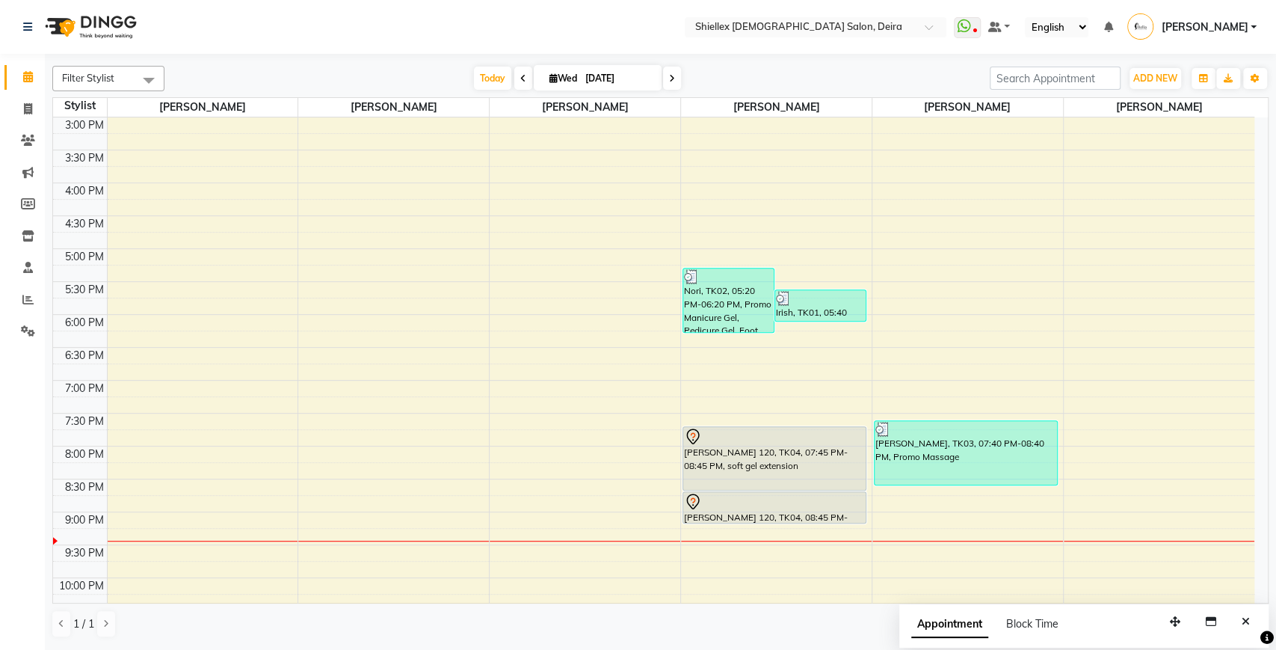
scroll to position [395, 0]
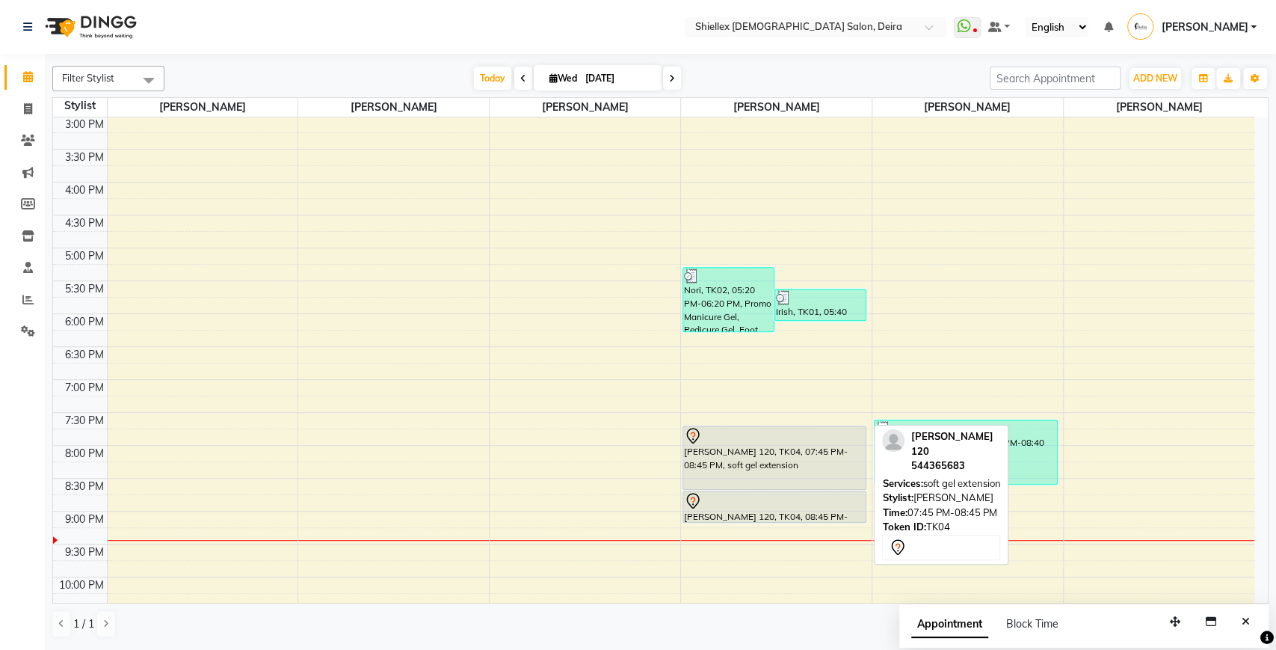
click at [806, 442] on div at bounding box center [774, 436] width 181 height 18
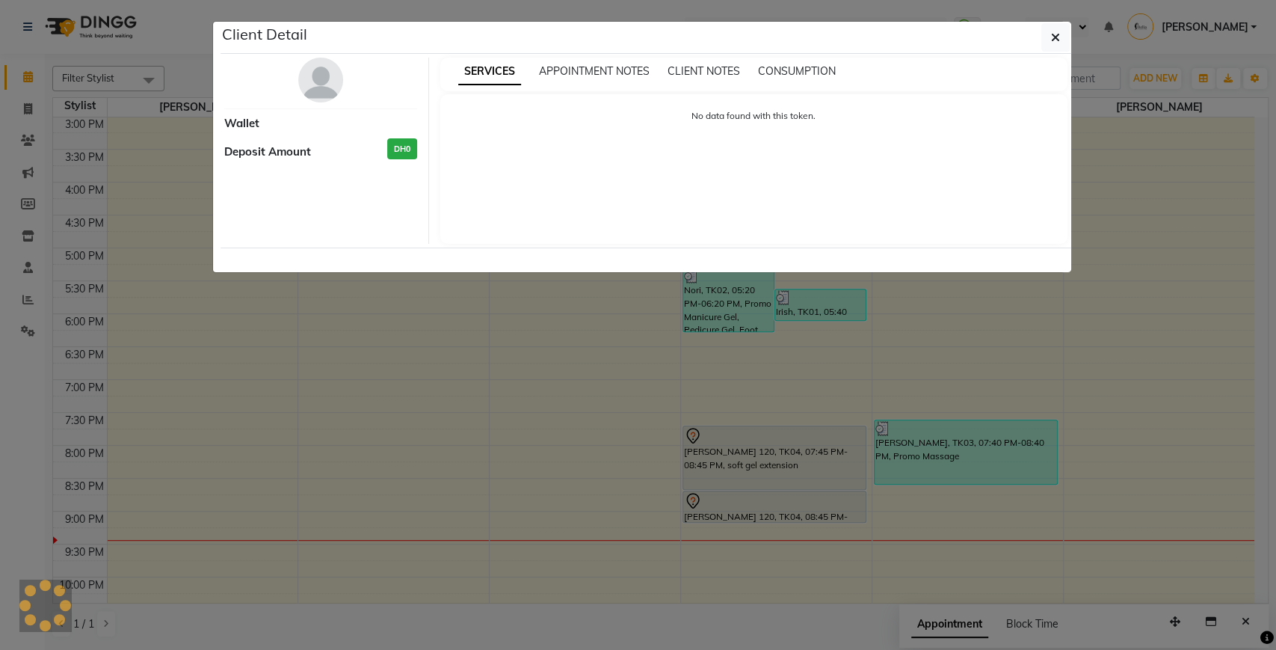
select select "7"
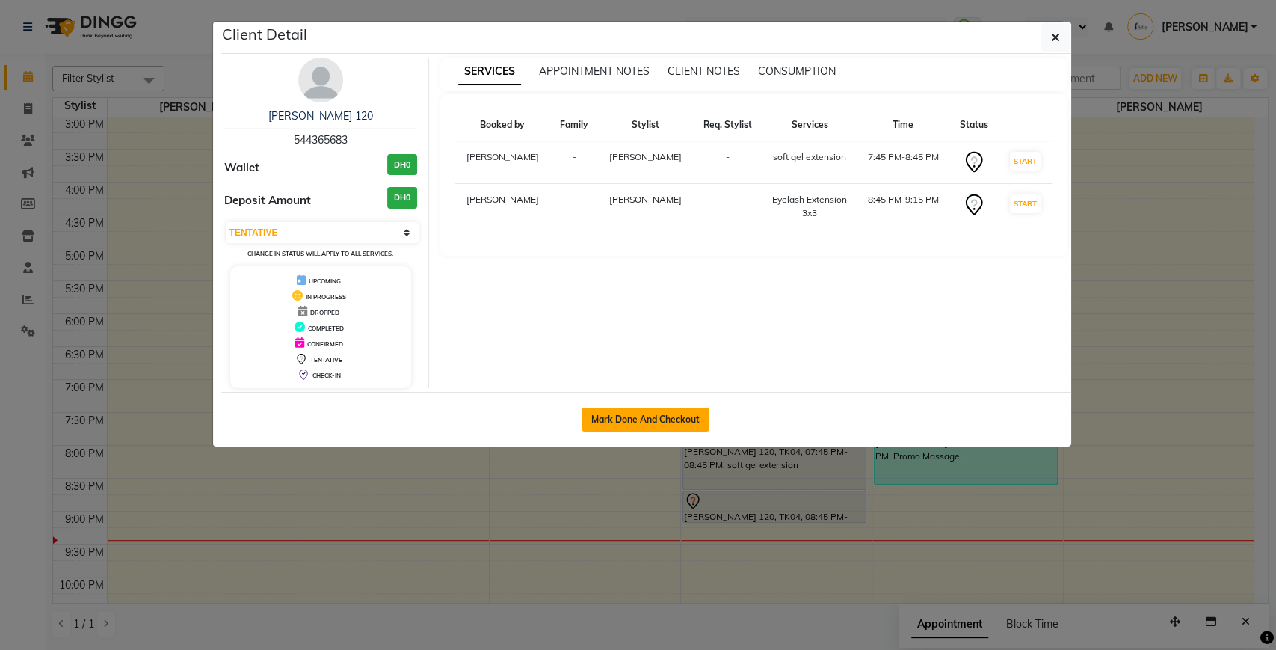
click at [690, 413] on button "Mark Done And Checkout" at bounding box center [646, 419] width 128 height 24
select select "service"
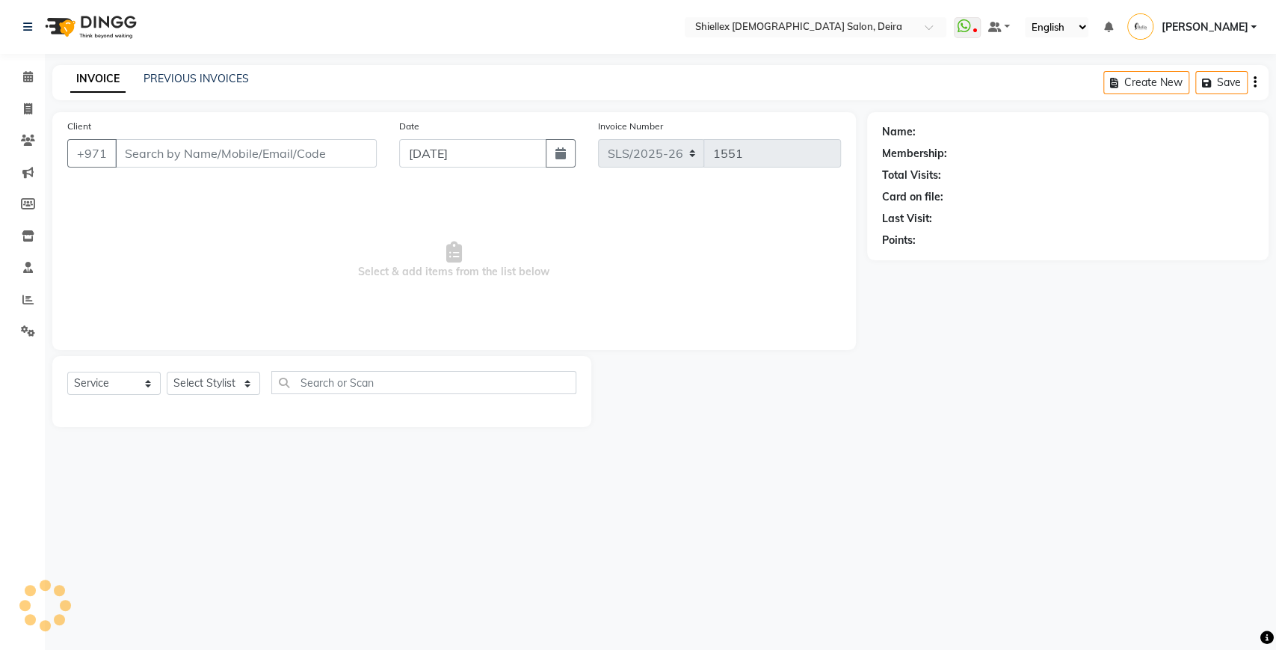
type input "544365683"
select select "29898"
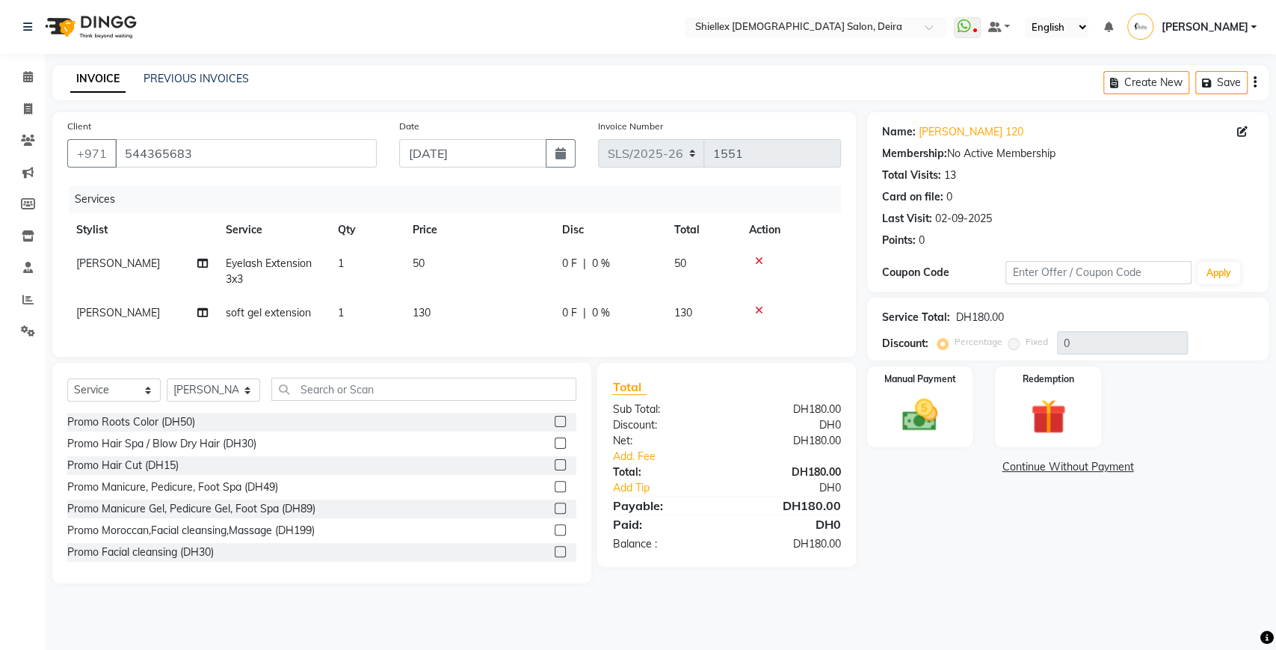
click at [472, 302] on td "130" at bounding box center [478, 313] width 149 height 34
select select "29898"
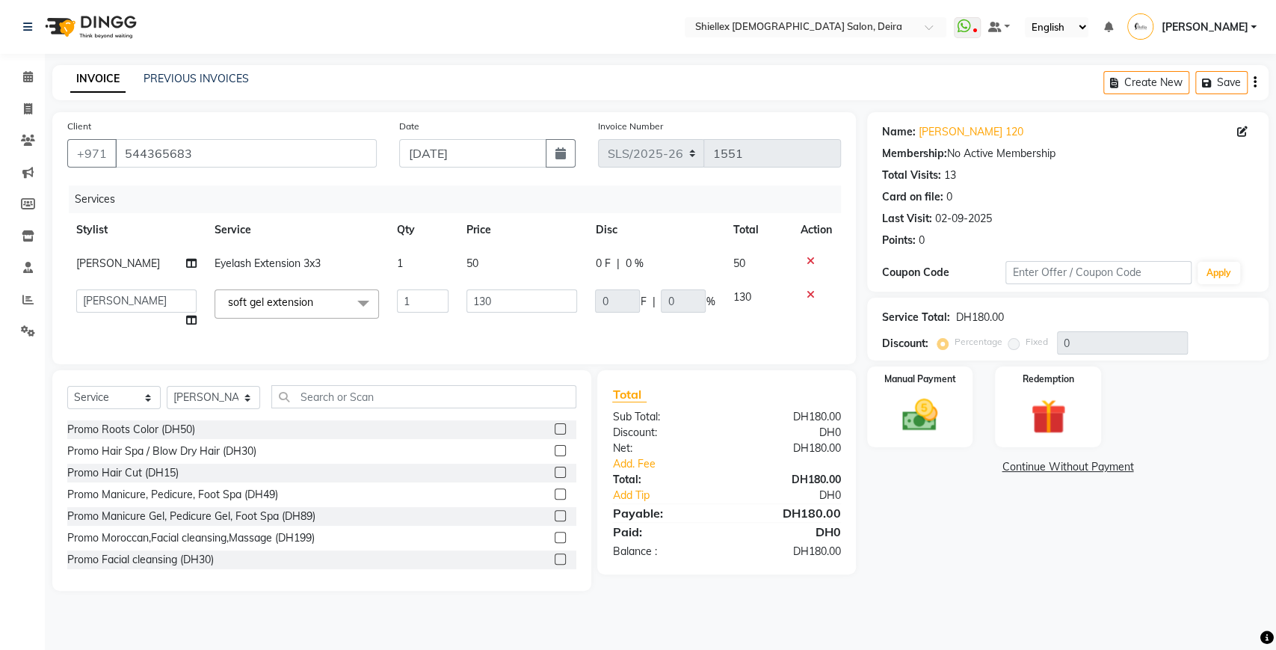
click at [472, 302] on input "130" at bounding box center [521, 300] width 111 height 23
type input "110"
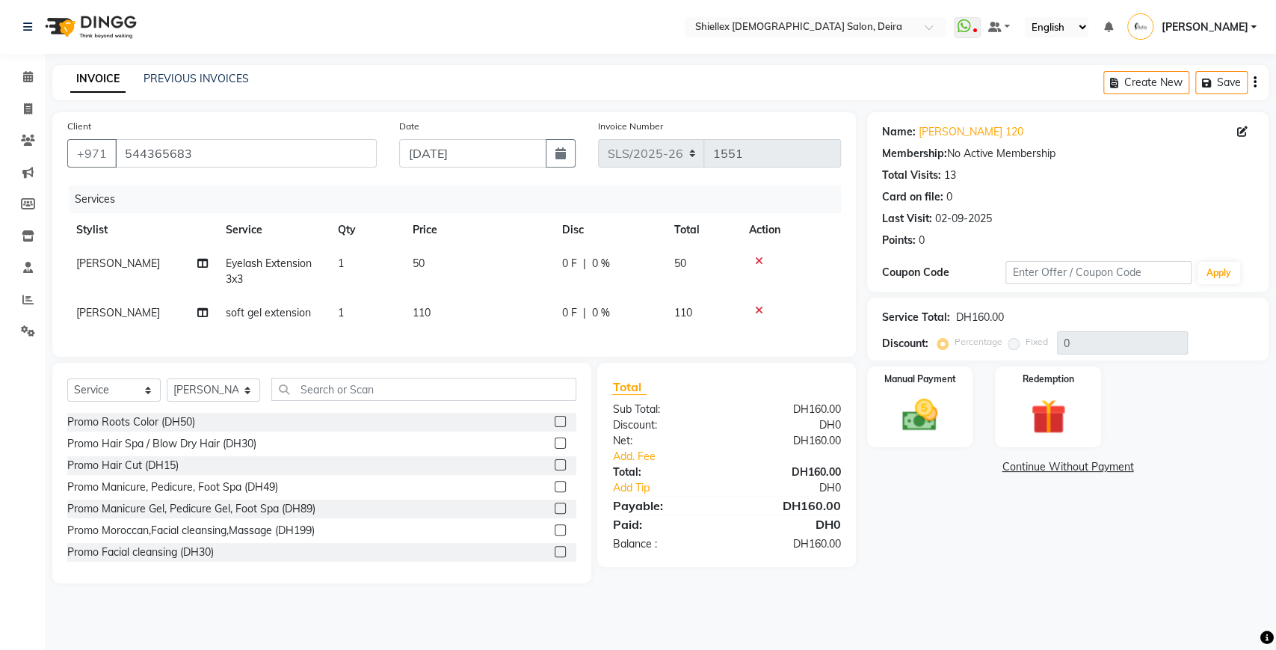
click at [516, 277] on td "50" at bounding box center [478, 271] width 149 height 49
select select "29898"
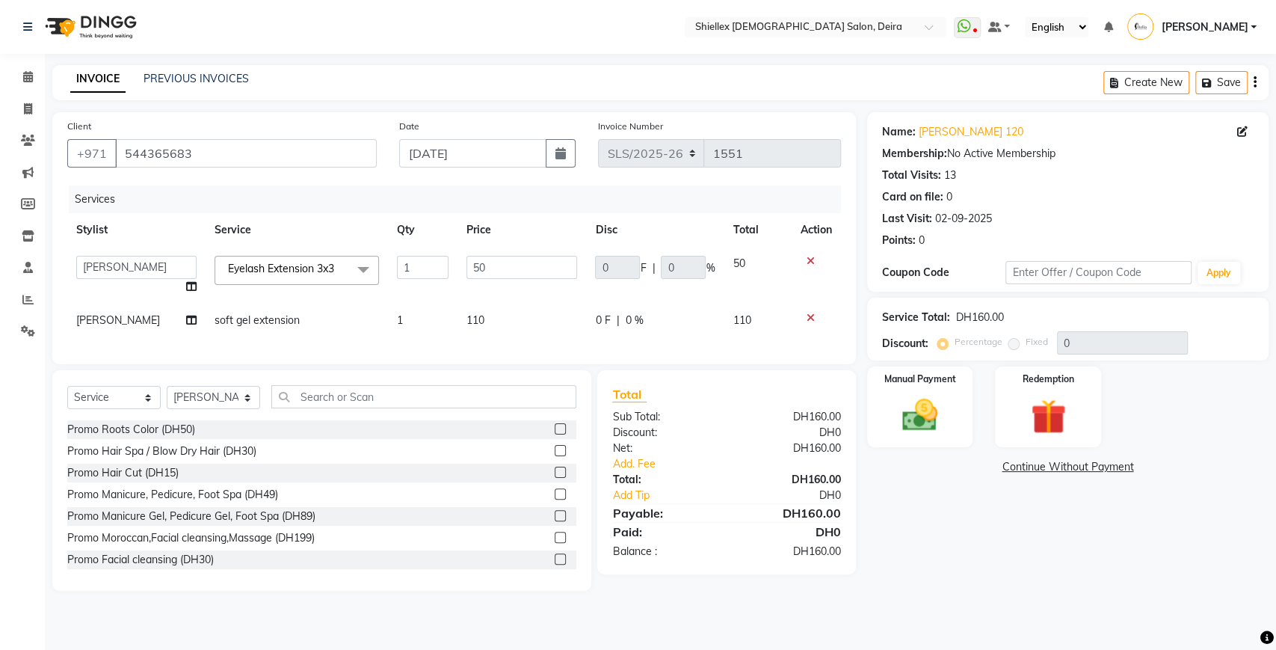
type input "5"
type input "40"
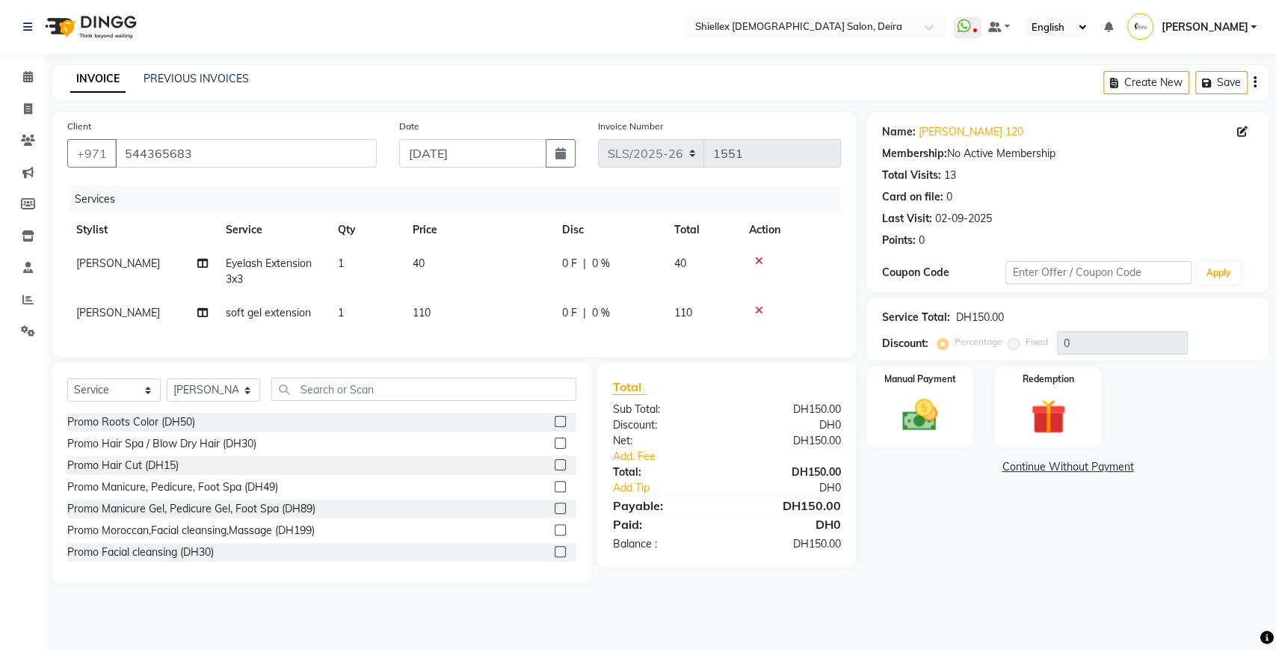
click at [533, 338] on div "Services Stylist Service Qty Price Disc Total Action [PERSON_NAME] Eyelash Exte…" at bounding box center [454, 263] width 774 height 156
click at [644, 464] on link "Add. Fee" at bounding box center [726, 456] width 250 height 16
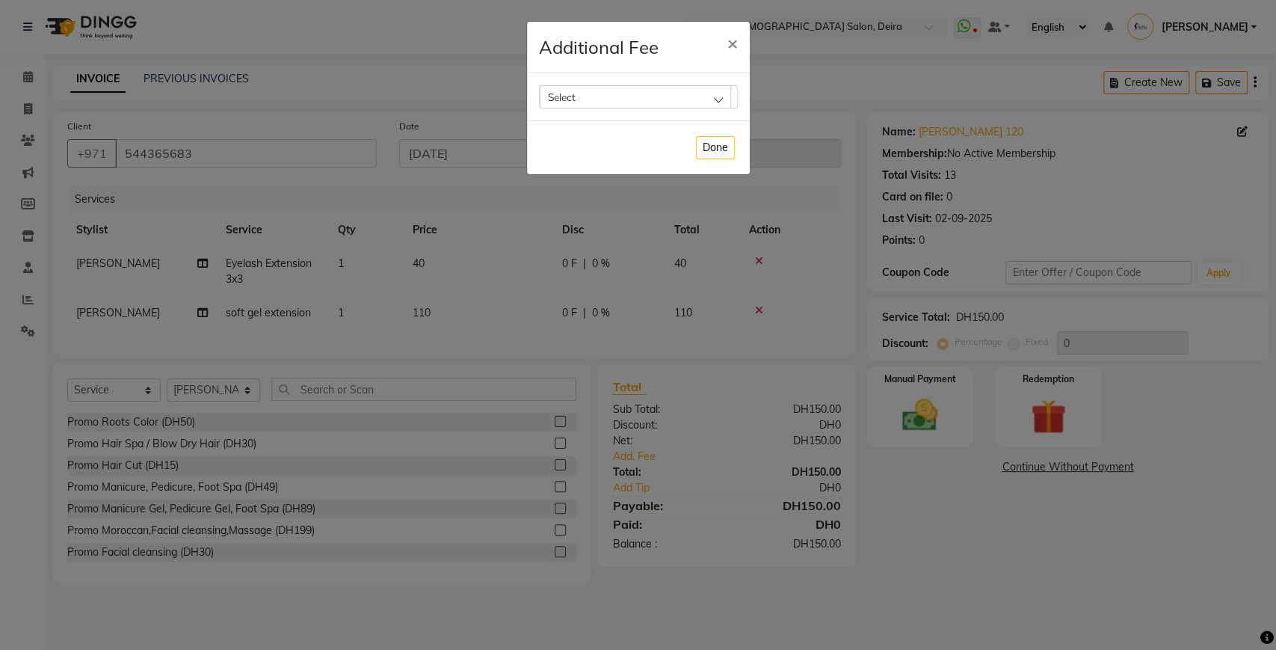
click at [652, 101] on div "Select" at bounding box center [635, 96] width 191 height 22
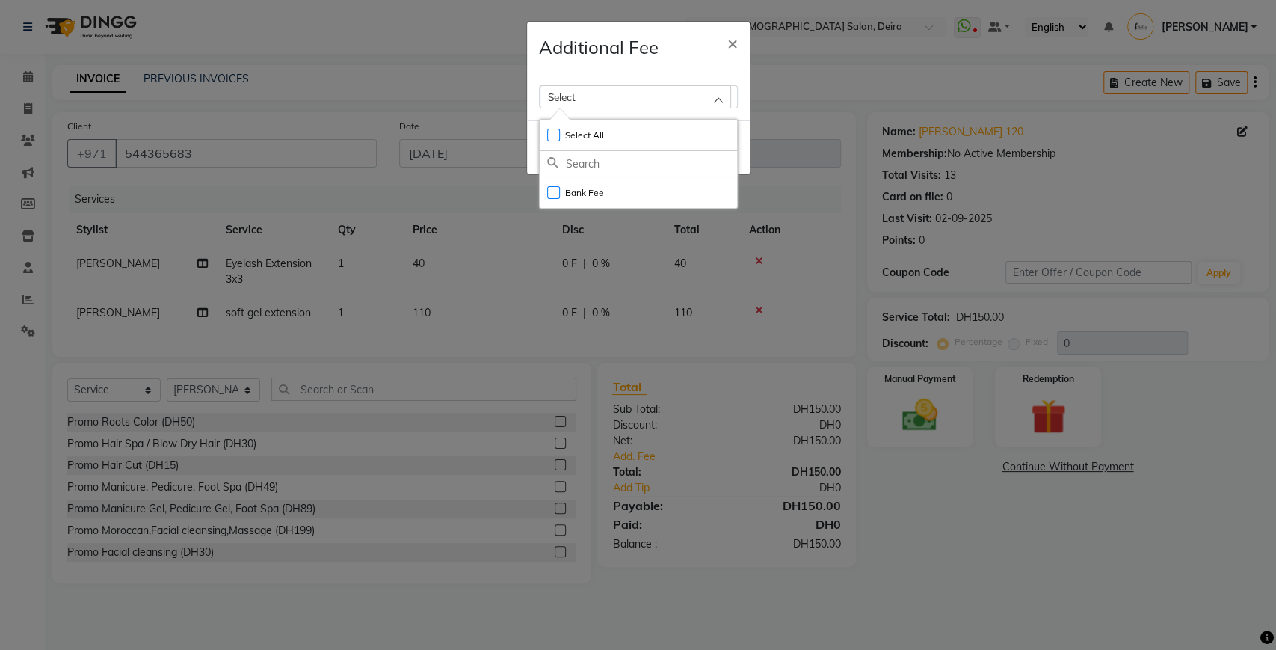
click at [652, 101] on div "Select" at bounding box center [635, 96] width 191 height 22
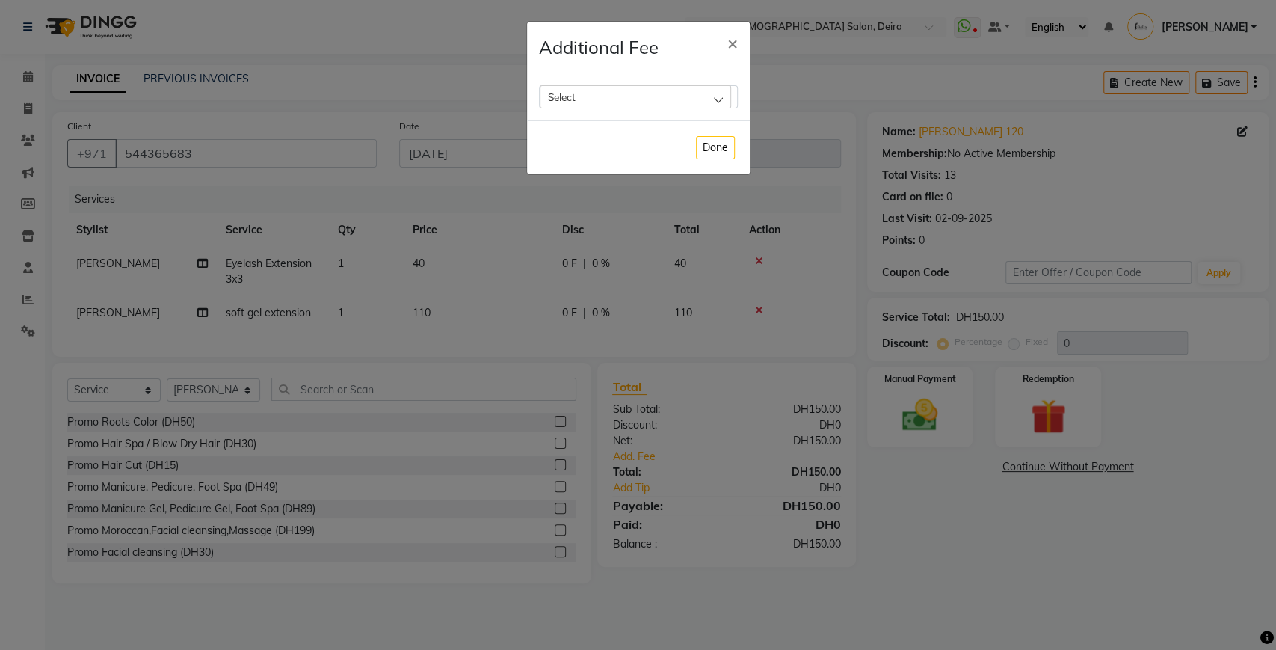
click at [652, 101] on div "Select" at bounding box center [635, 96] width 191 height 22
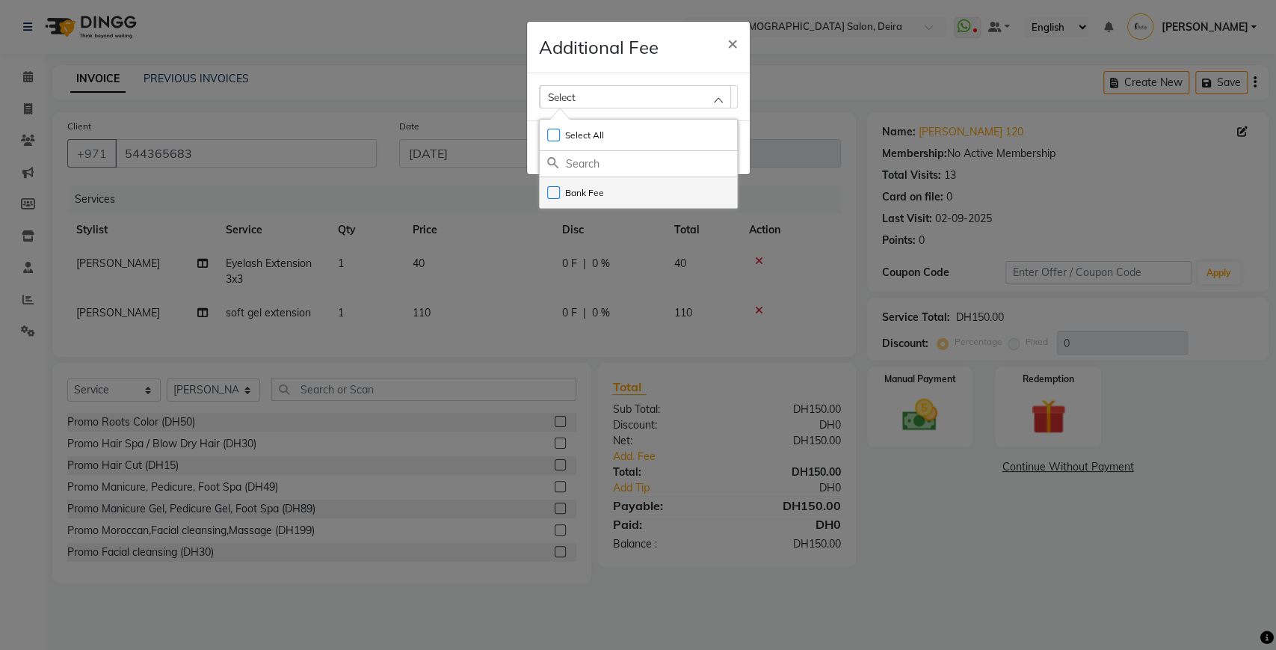
click at [568, 188] on label "Bank Fee" at bounding box center [575, 192] width 57 height 13
checkbox input "true"
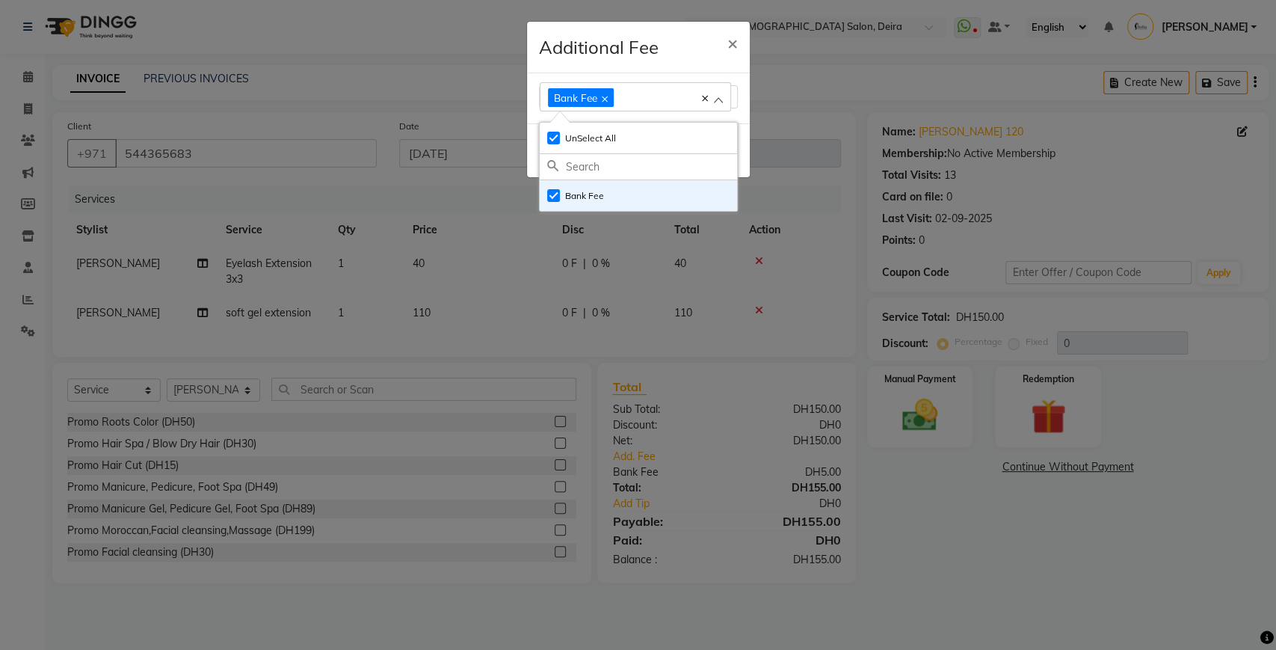
click at [741, 129] on div "Done" at bounding box center [638, 150] width 223 height 54
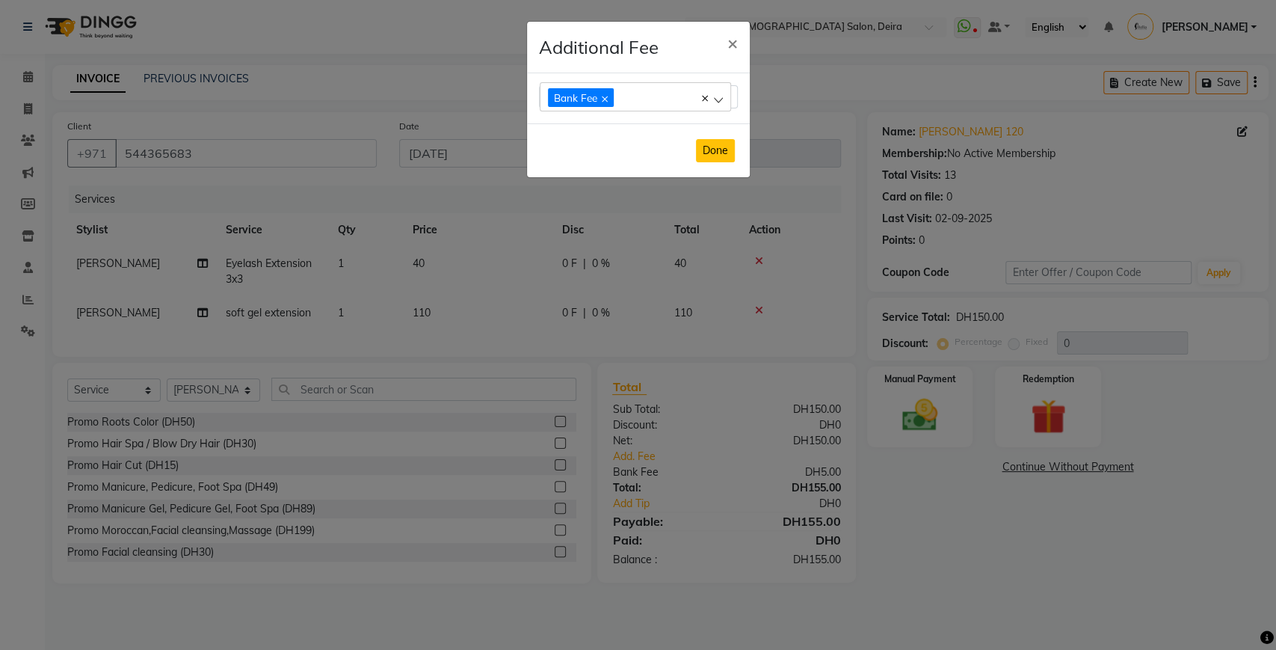
click at [723, 144] on button "Done" at bounding box center [715, 150] width 39 height 23
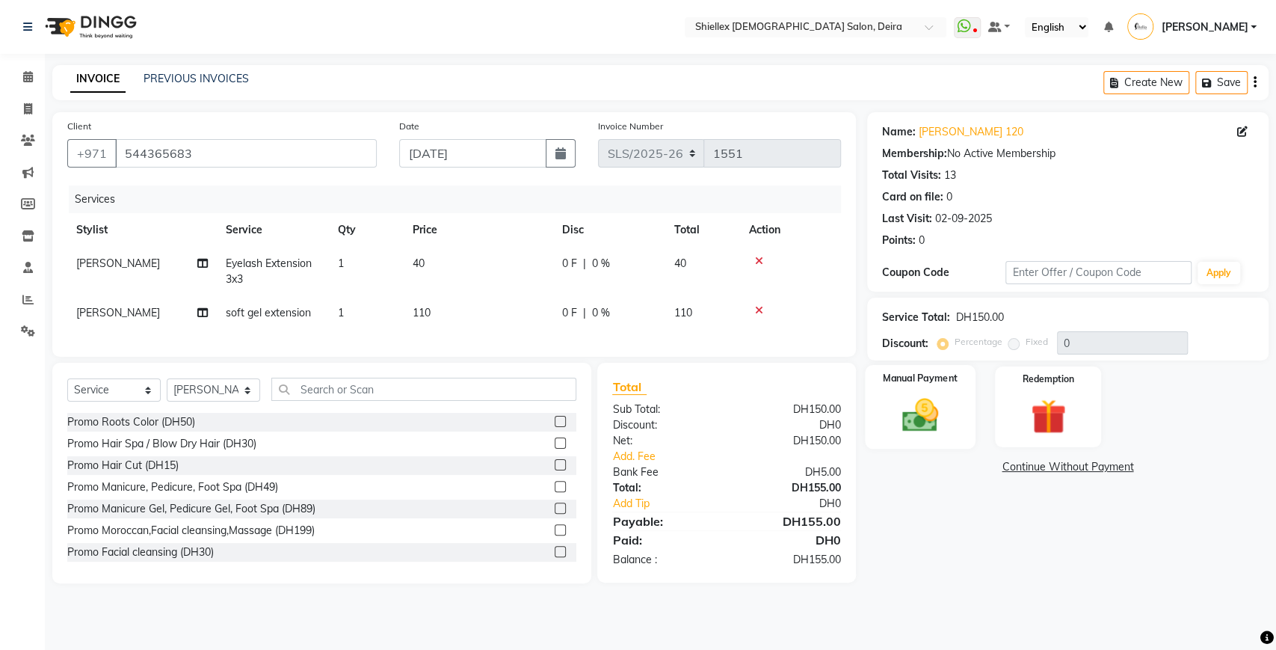
click at [933, 406] on img at bounding box center [919, 415] width 59 height 42
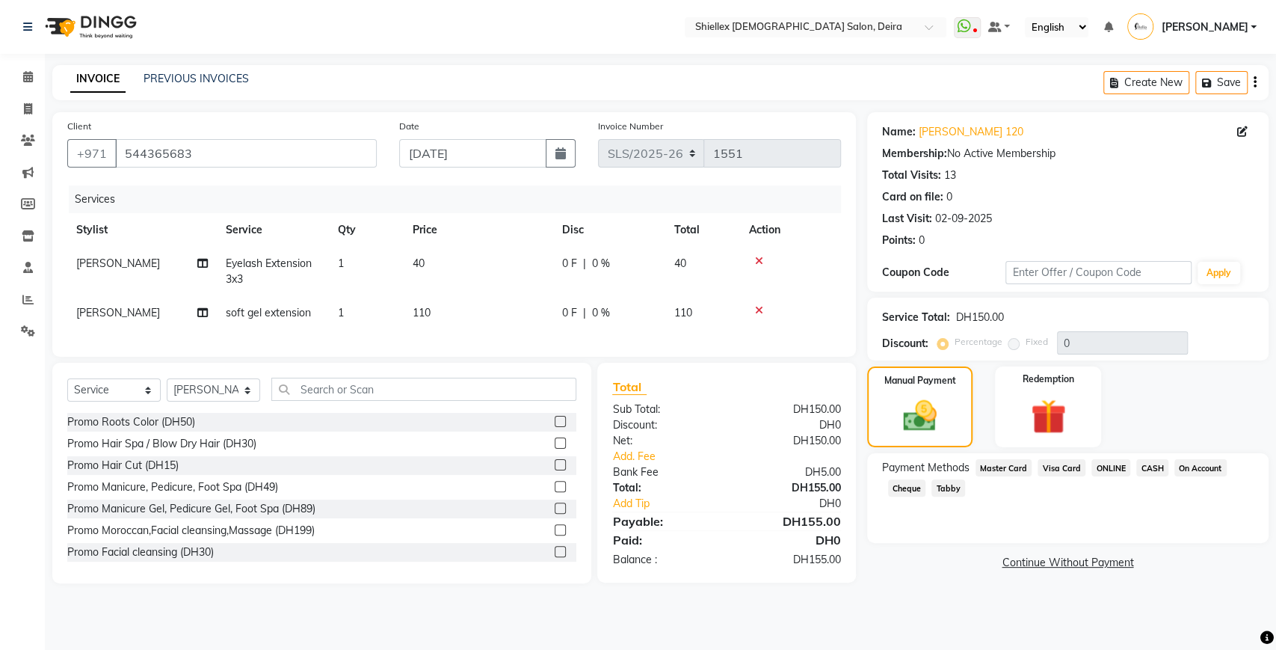
click at [1062, 463] on span "Visa Card" at bounding box center [1061, 467] width 48 height 17
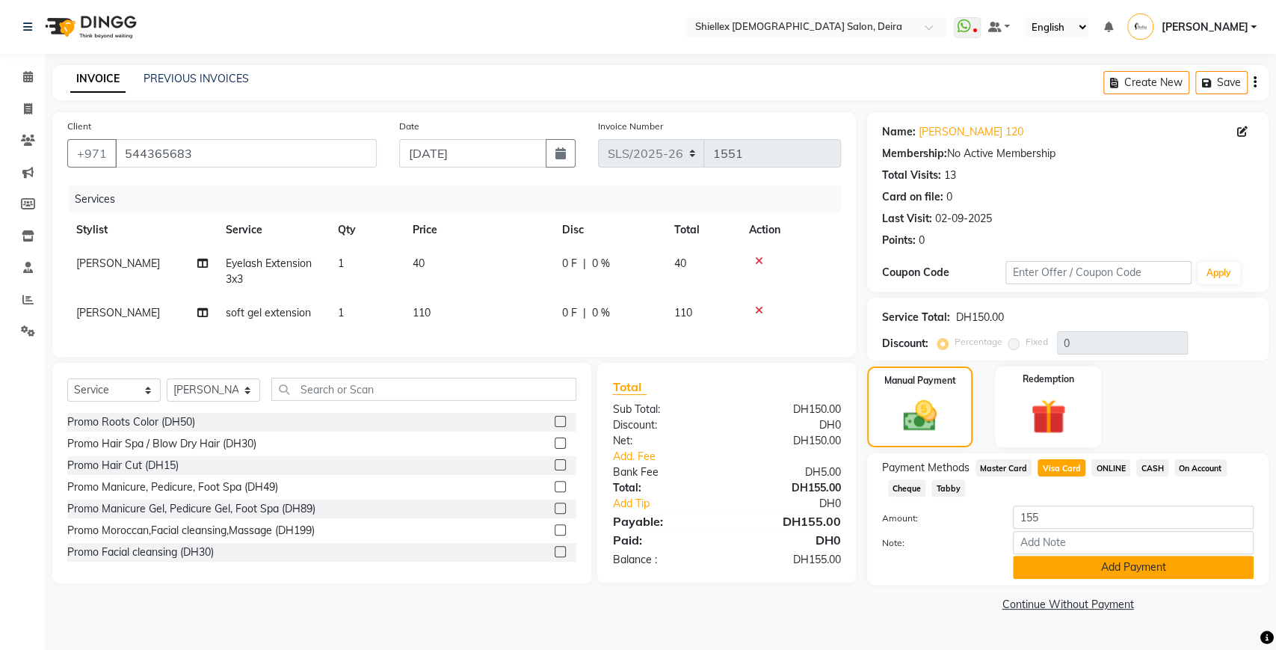
click at [1038, 563] on button "Add Payment" at bounding box center [1133, 566] width 241 height 23
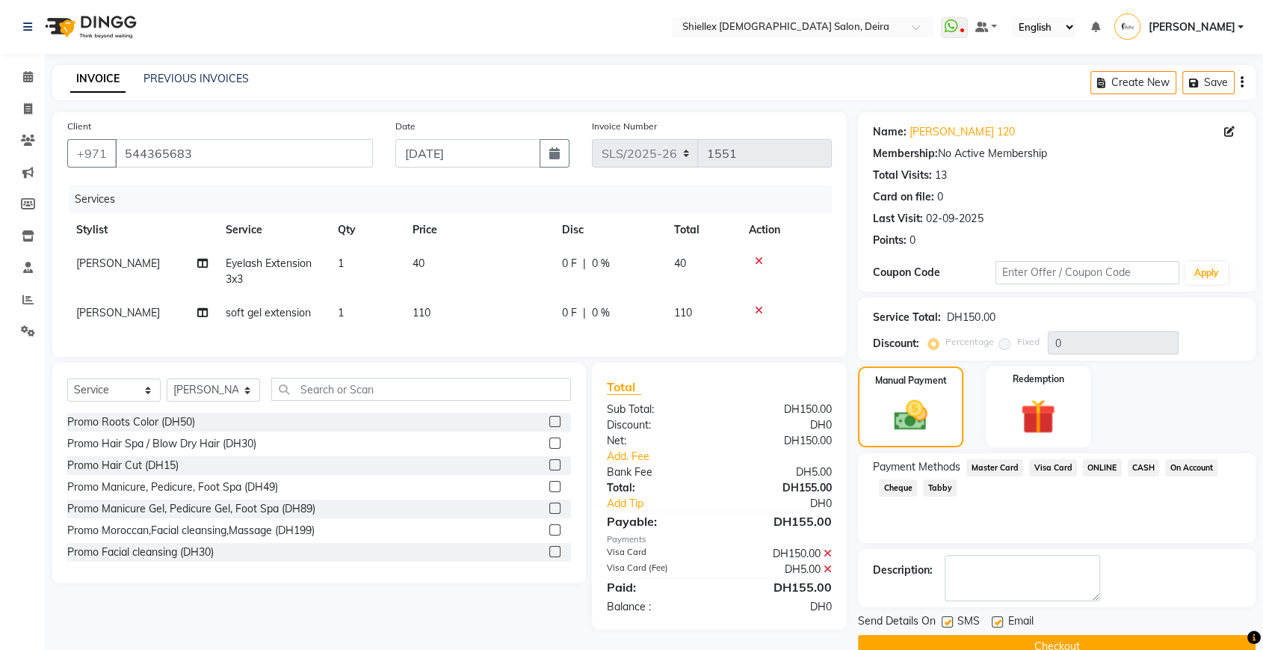
click at [938, 641] on button "Checkout" at bounding box center [1057, 646] width 398 height 23
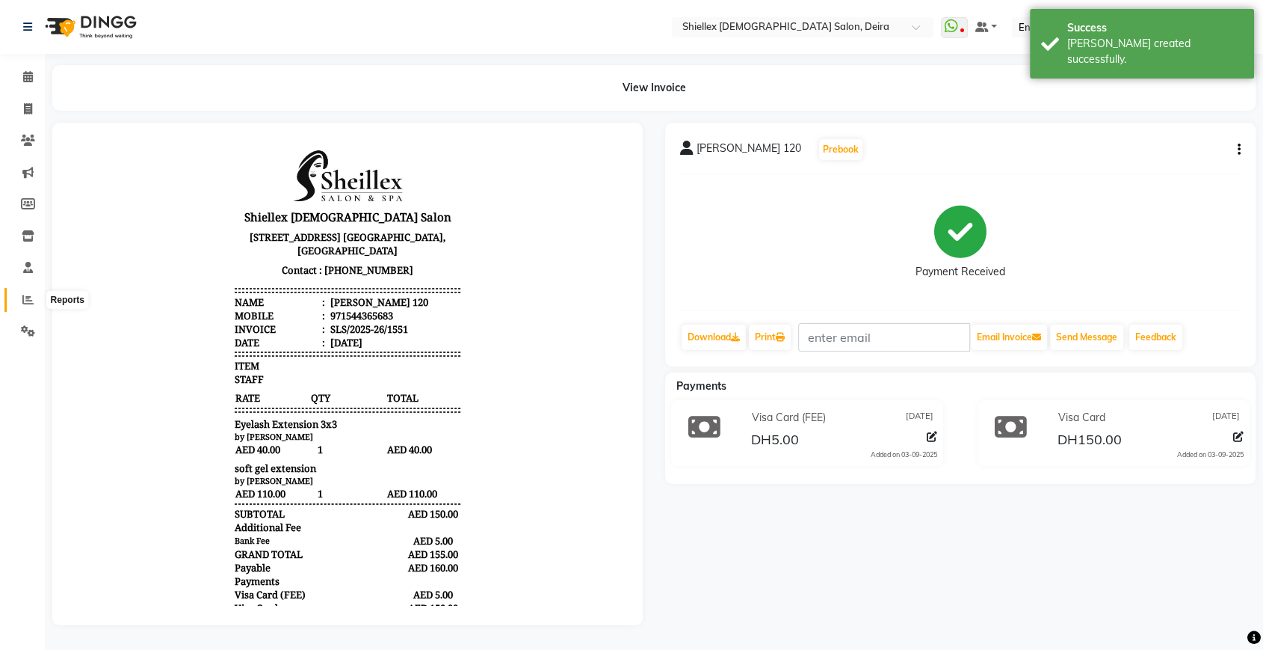
click at [25, 302] on icon at bounding box center [27, 299] width 11 height 11
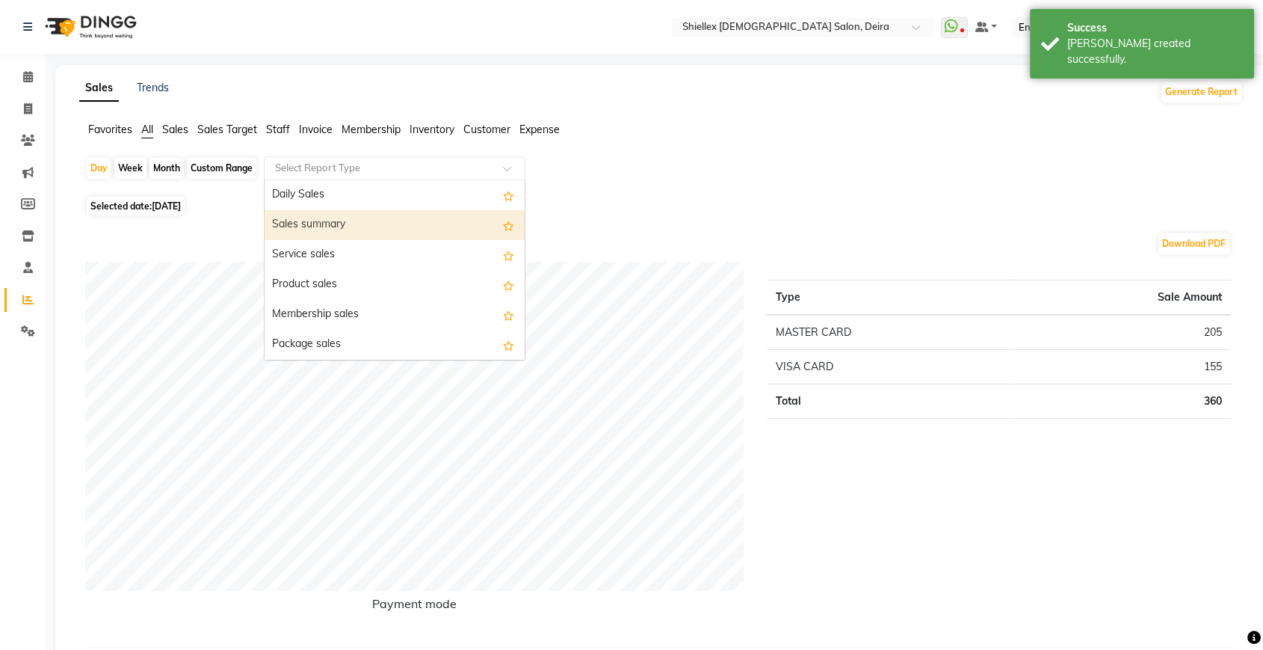
drag, startPoint x: 453, startPoint y: 167, endPoint x: 433, endPoint y: 223, distance: 59.6
click at [433, 180] on ng-select "Select Report Type Daily Sales Sales summary Service sales Product sales Member…" at bounding box center [395, 168] width 262 height 24
click at [433, 223] on div "Sales summary" at bounding box center [395, 225] width 260 height 30
select select "full_report"
select select "pdf"
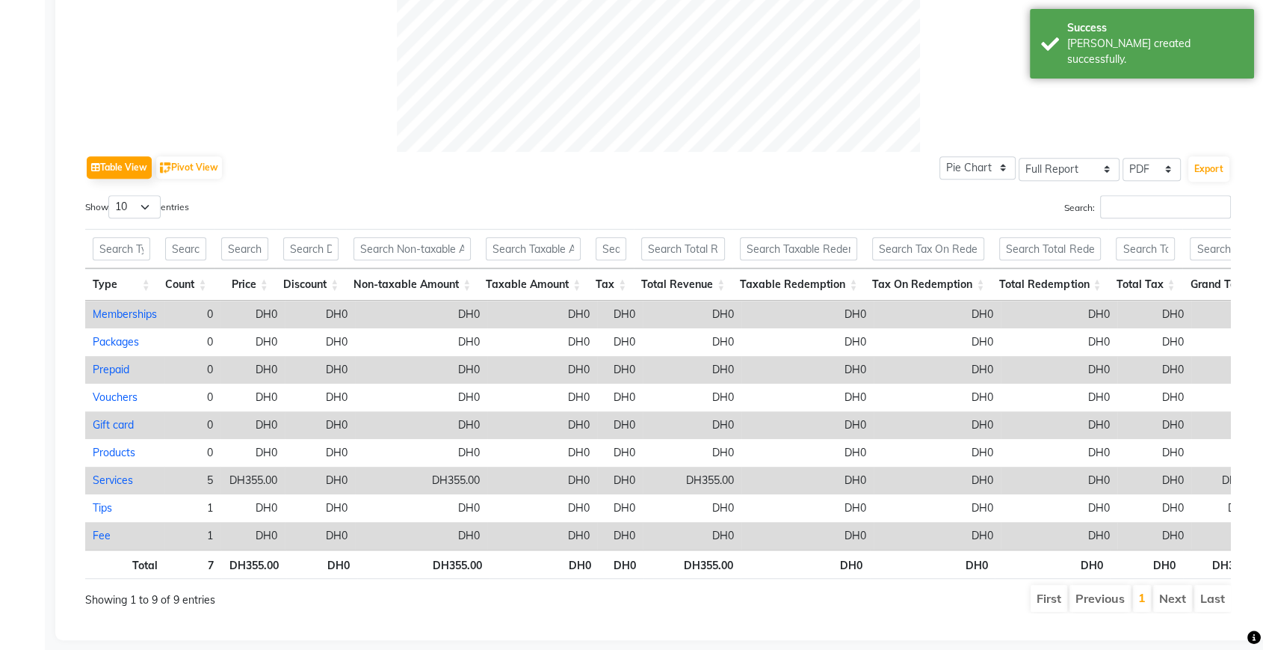
scroll to position [658, 0]
